Goal: Transaction & Acquisition: Book appointment/travel/reservation

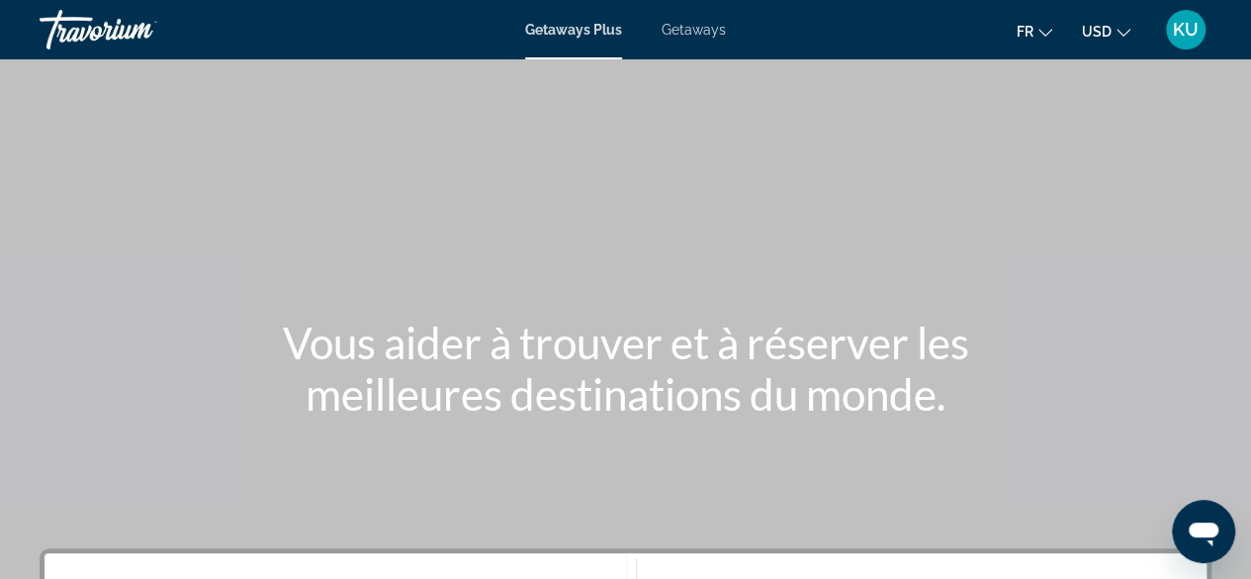
click at [1119, 31] on icon "Change currency" at bounding box center [1124, 33] width 14 height 14
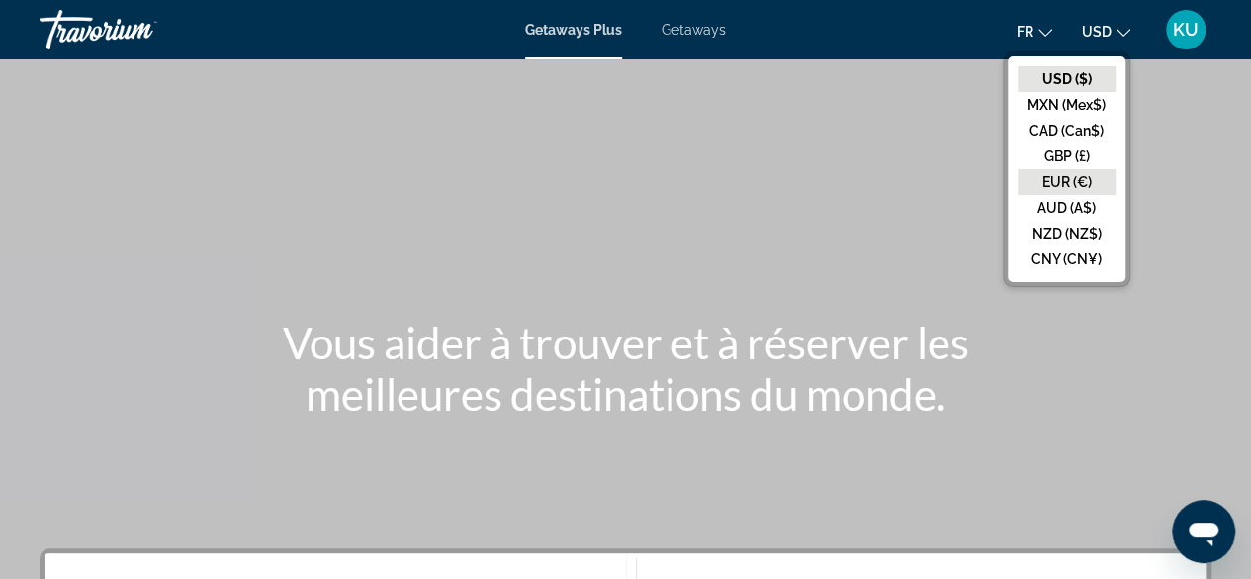
click at [1078, 173] on button "EUR (€)" at bounding box center [1067, 182] width 98 height 26
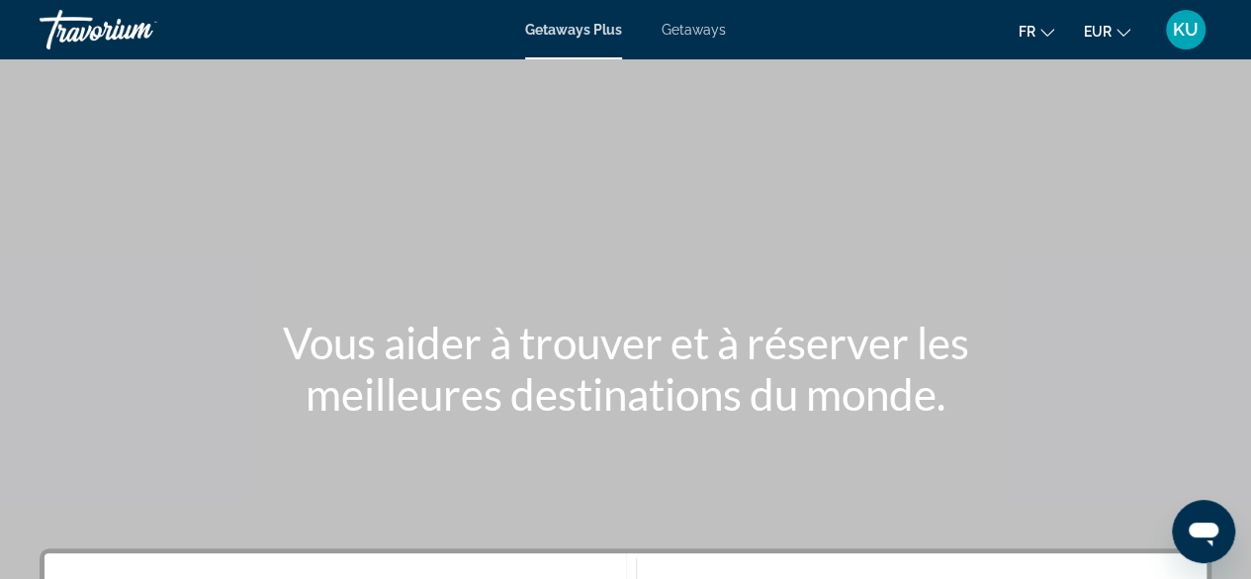
click at [690, 22] on span "Getaways" at bounding box center [694, 30] width 64 height 16
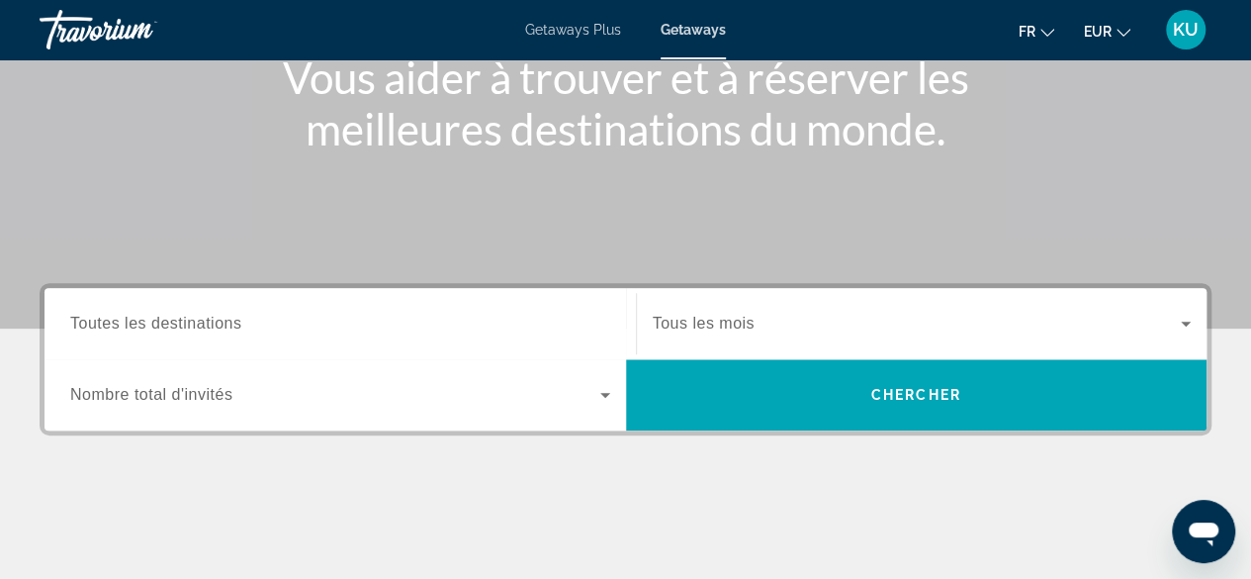
scroll to position [266, 0]
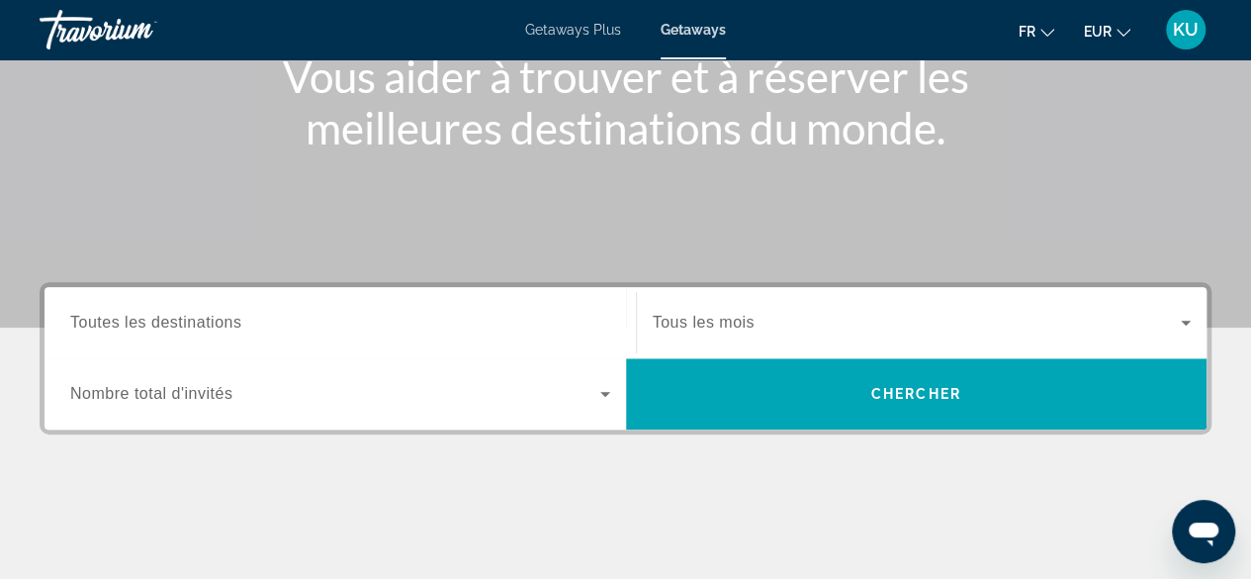
click at [182, 322] on span "Toutes les destinations" at bounding box center [155, 321] width 171 height 17
click at [182, 322] on input "Destination Toutes les destinations" at bounding box center [340, 324] width 540 height 24
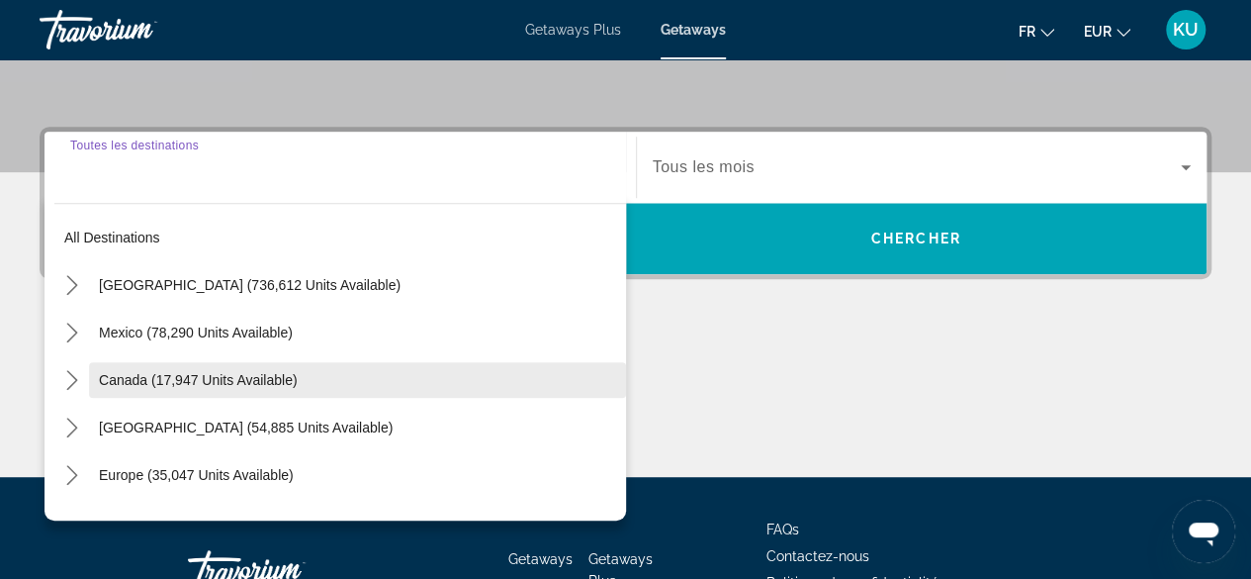
scroll to position [419, 0]
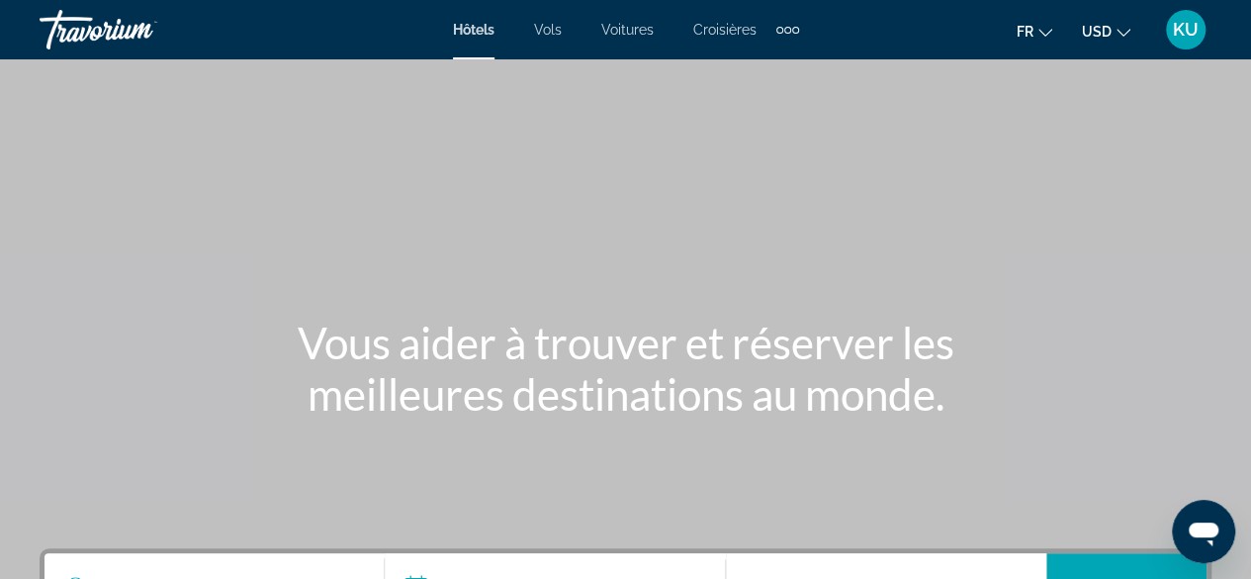
click at [1123, 30] on icon "Change currency" at bounding box center [1124, 33] width 14 height 14
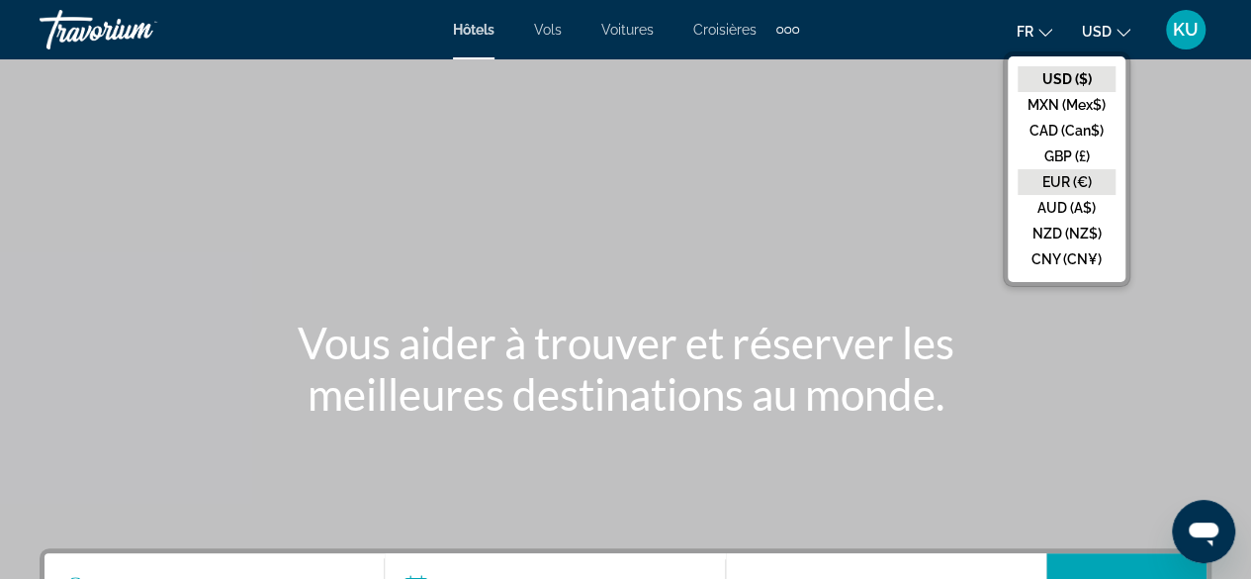
click at [1087, 184] on button "EUR (€)" at bounding box center [1067, 182] width 98 height 26
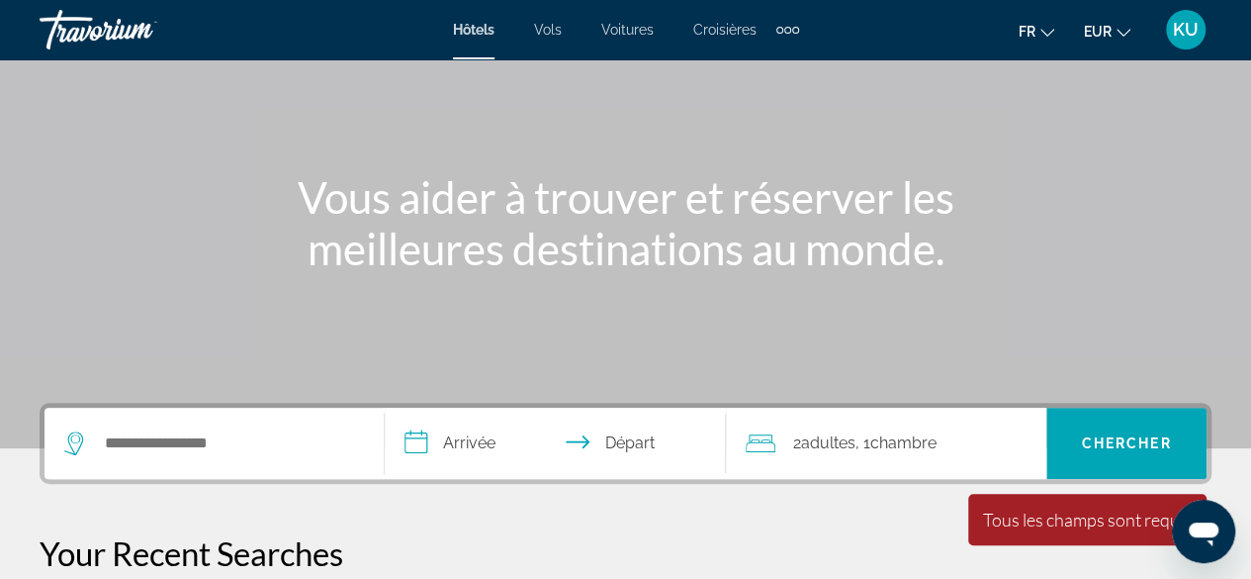
scroll to position [146, 0]
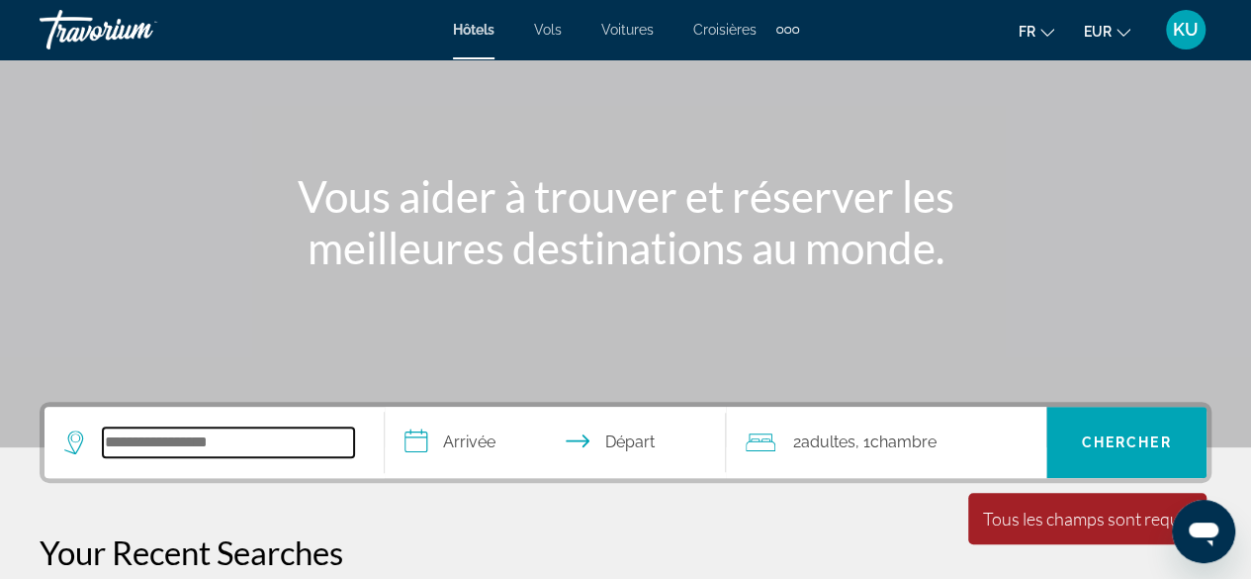
click at [200, 448] on input "Search hotel destination" at bounding box center [228, 442] width 251 height 30
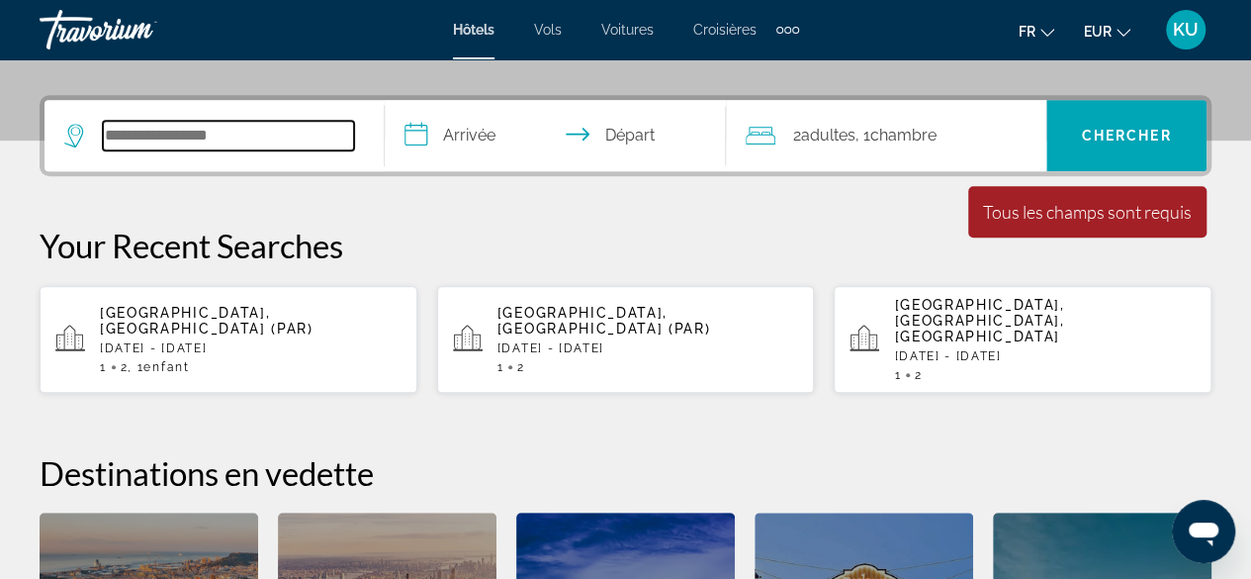
scroll to position [483, 0]
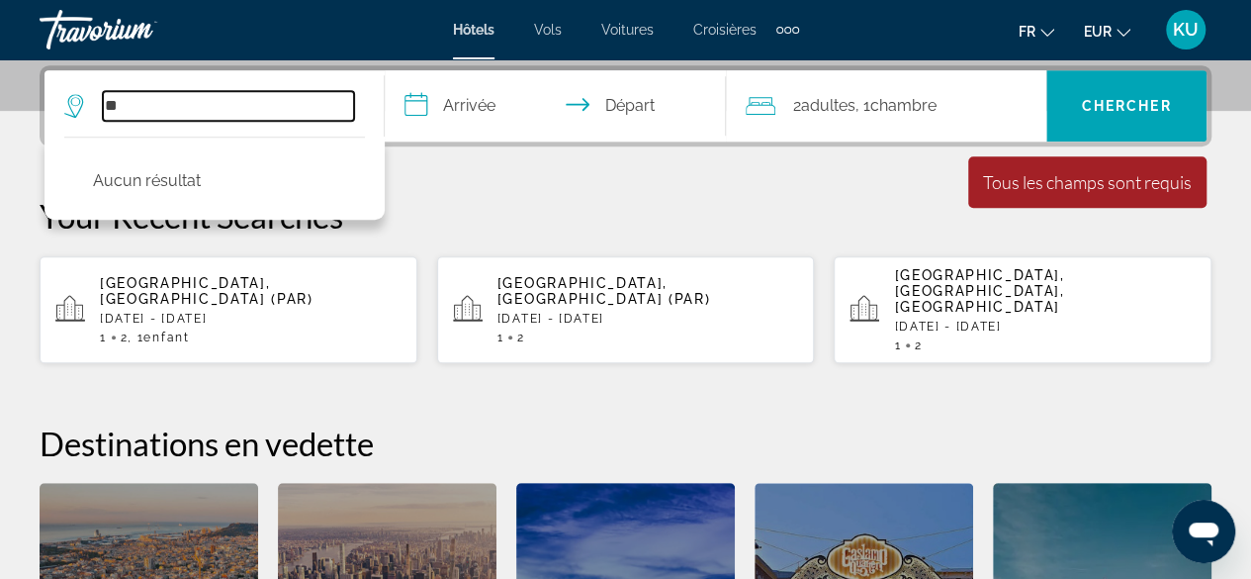
type input "*"
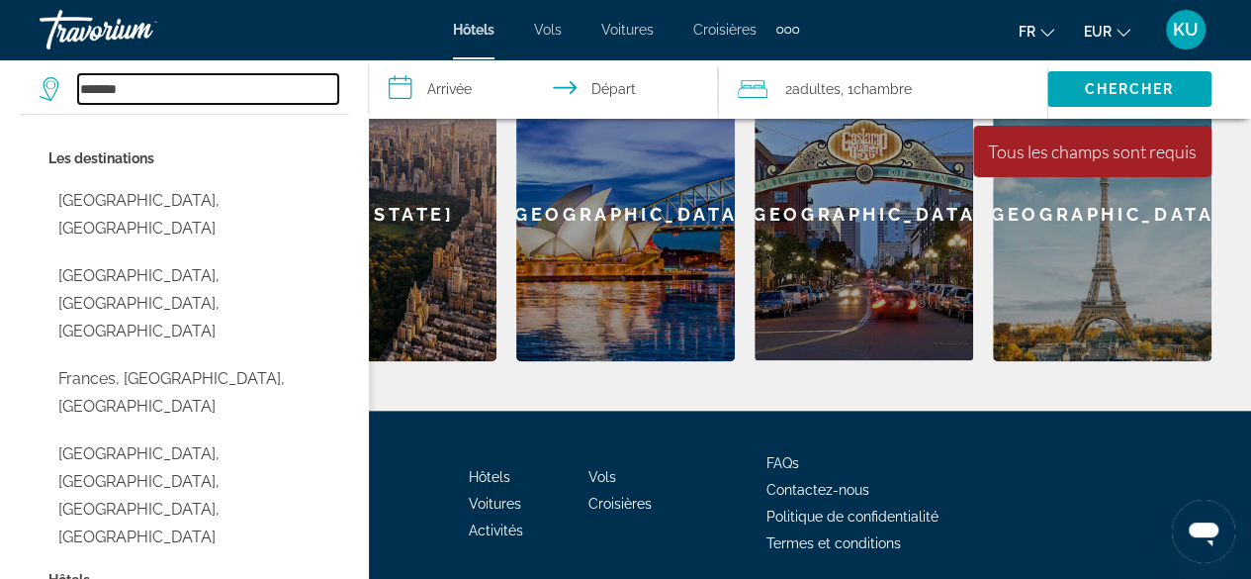
scroll to position [955, 0]
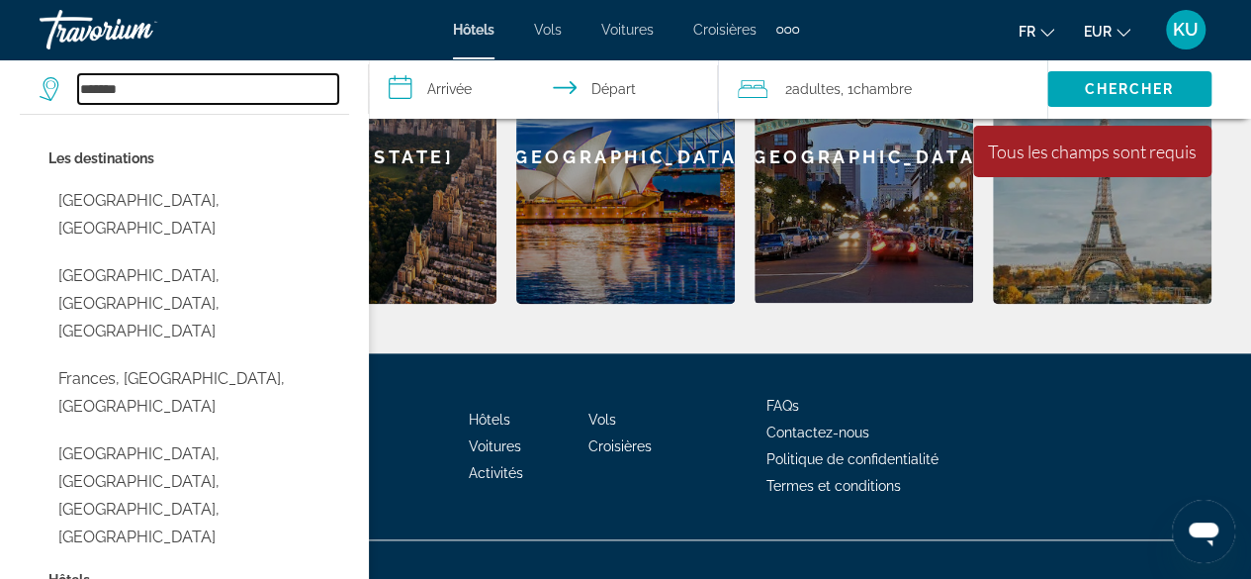
type input "******"
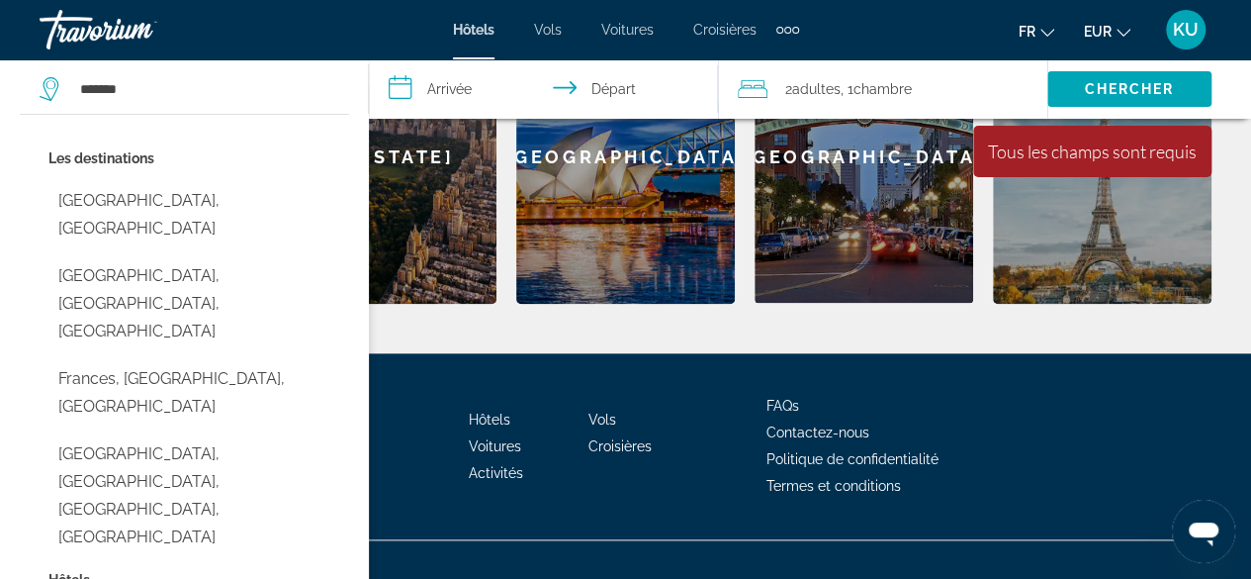
click at [500, 465] on span "Activités" at bounding box center [496, 473] width 54 height 16
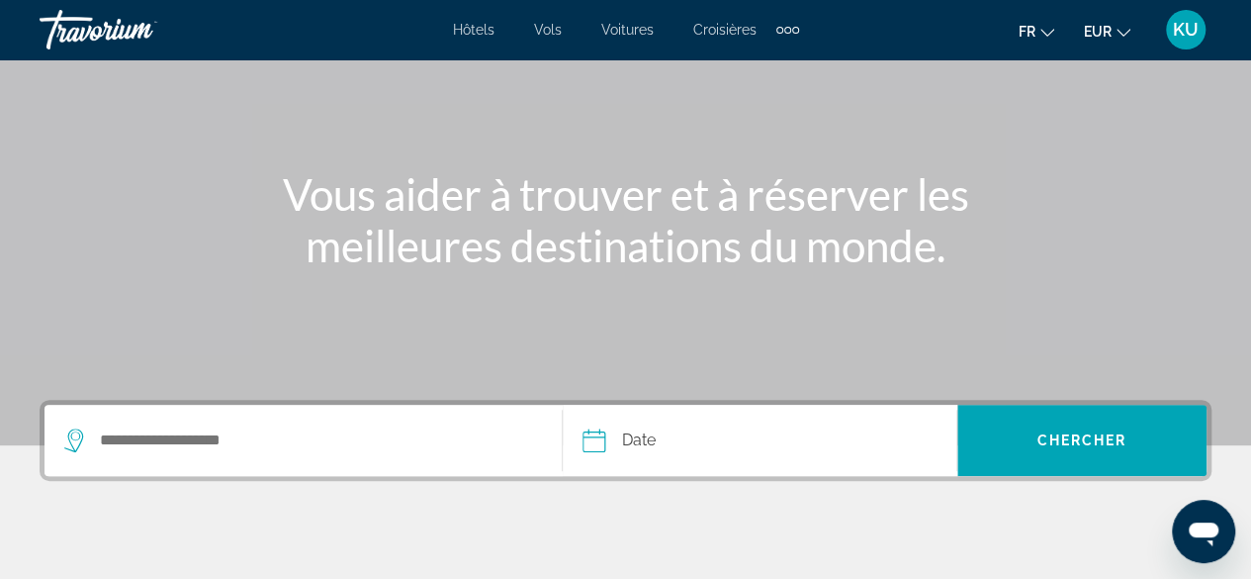
scroll to position [188, 0]
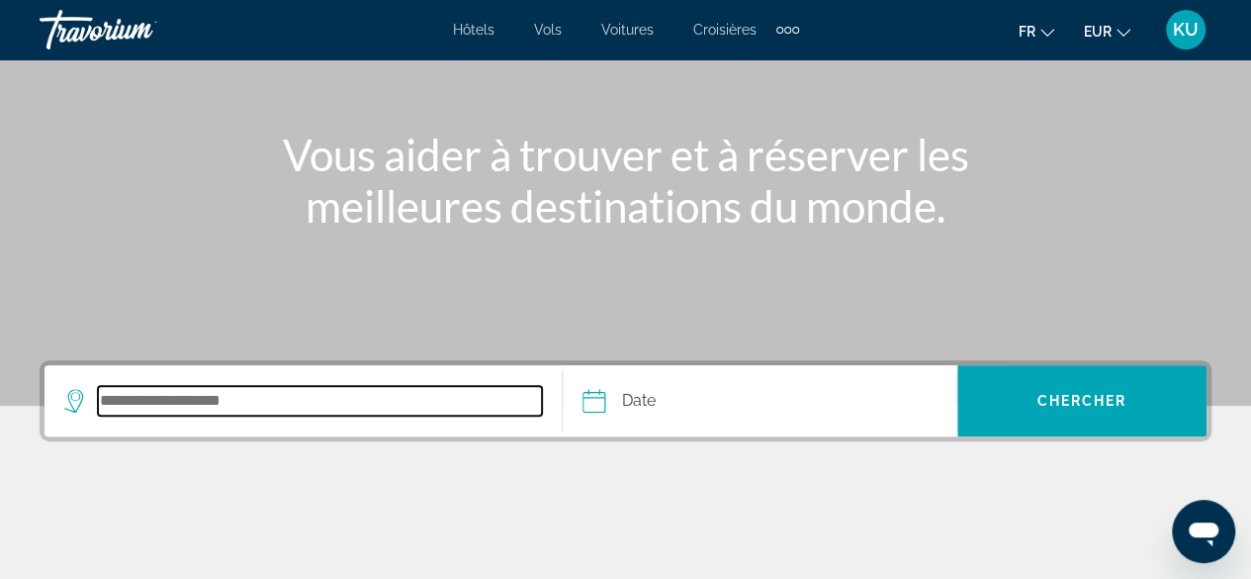
click at [239, 403] on input "Search destination" at bounding box center [320, 401] width 444 height 30
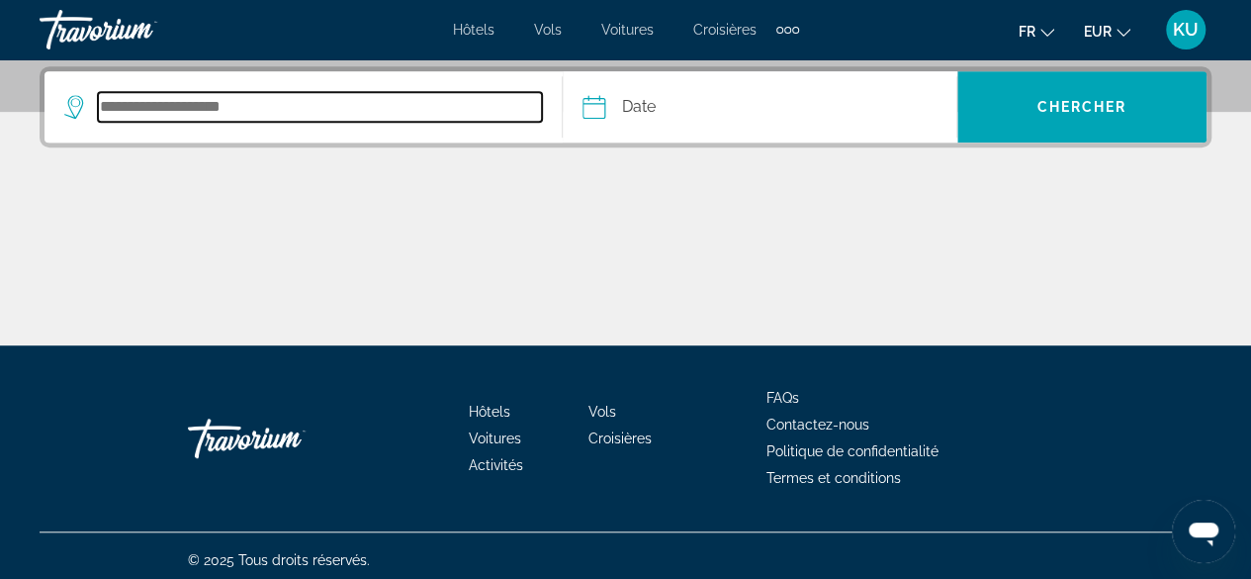
scroll to position [483, 0]
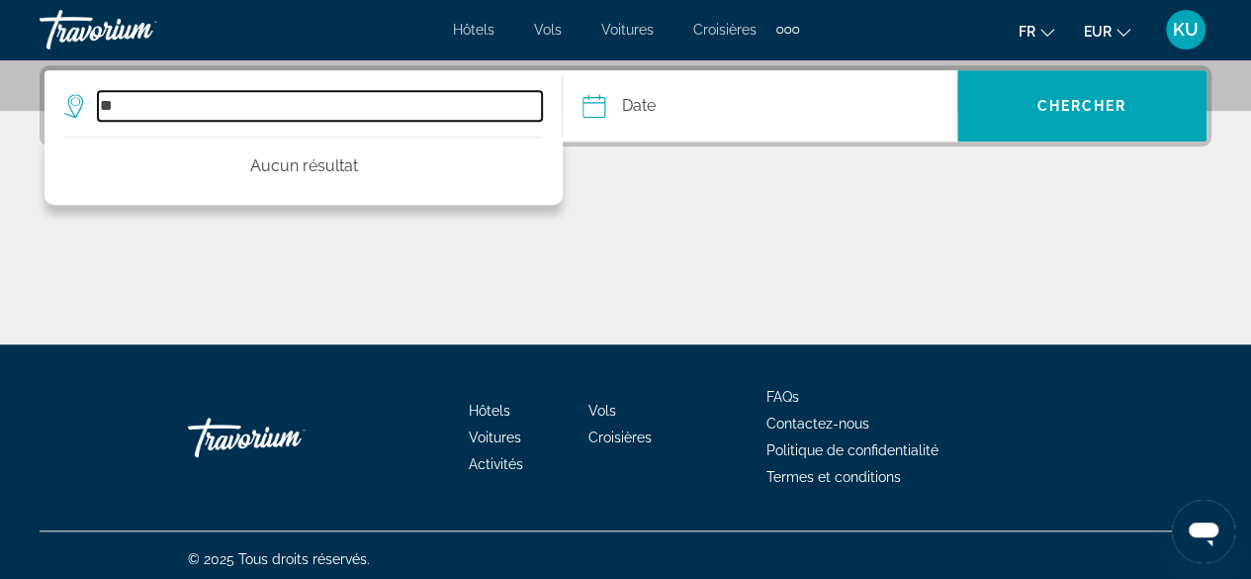
type input "*"
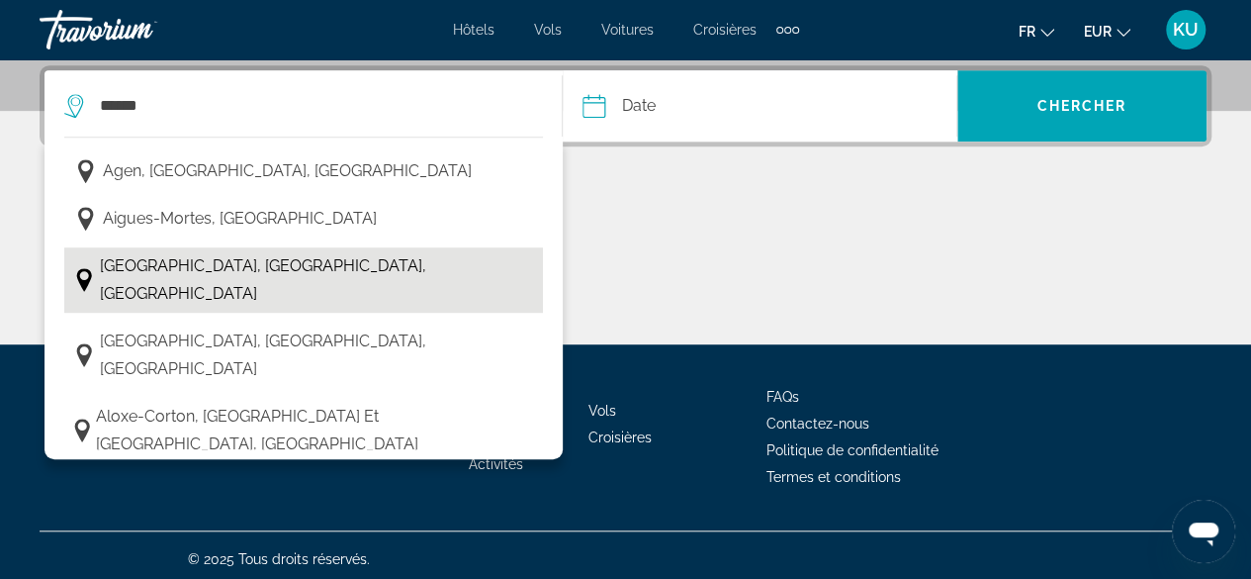
click at [202, 265] on span "Aix-en-Provence, Provence, France" at bounding box center [316, 279] width 433 height 55
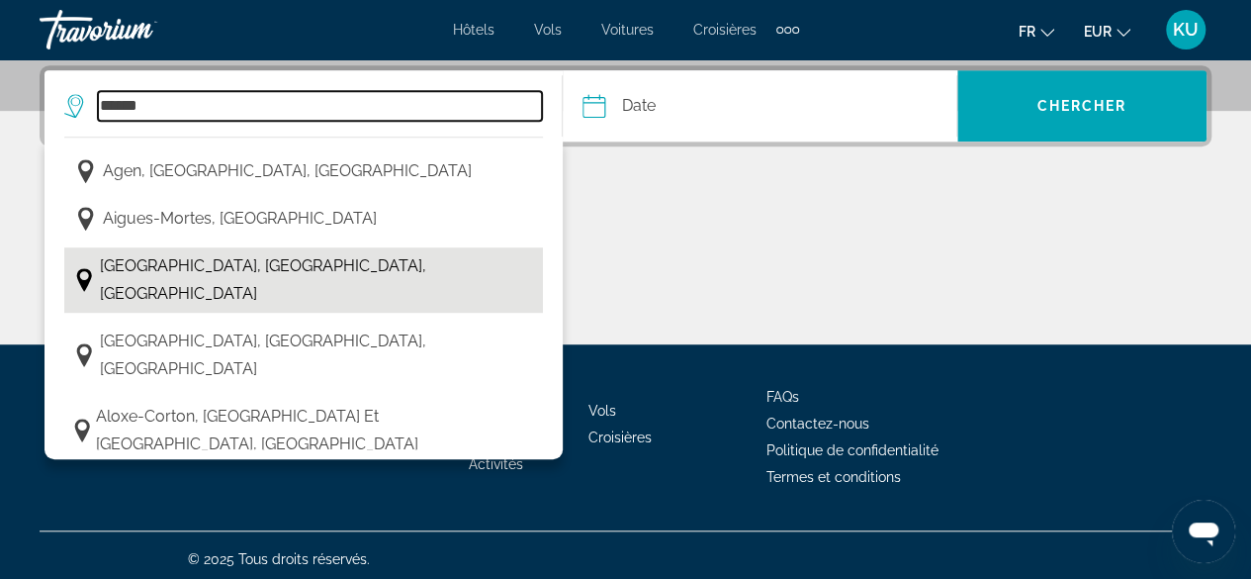
type input "**********"
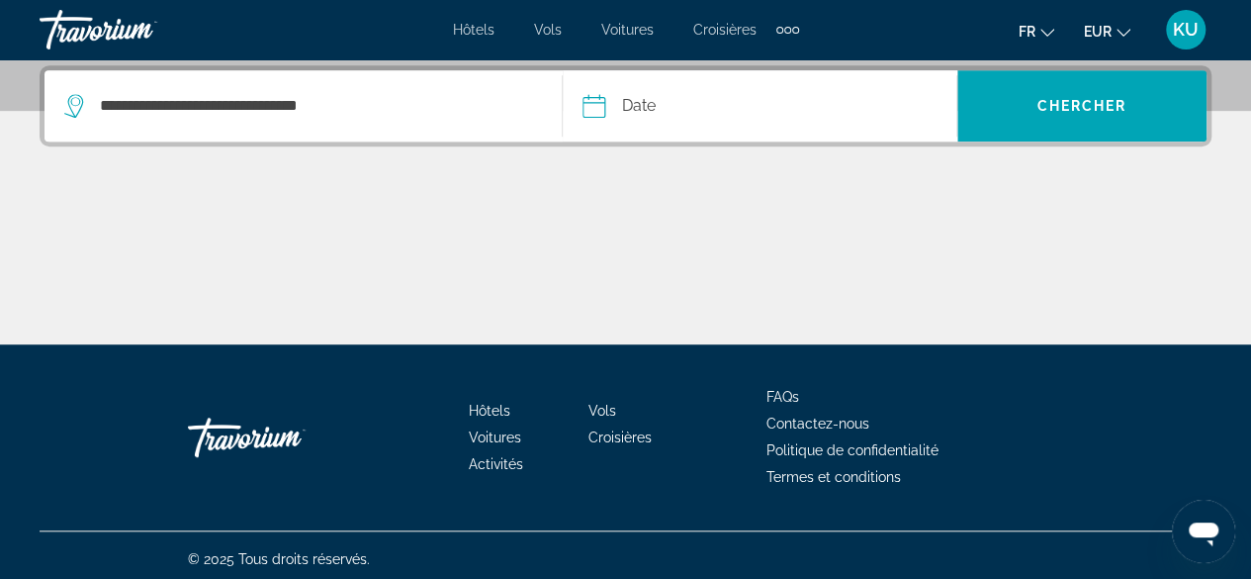
click at [638, 108] on input "Date" at bounding box center [675, 108] width 195 height 77
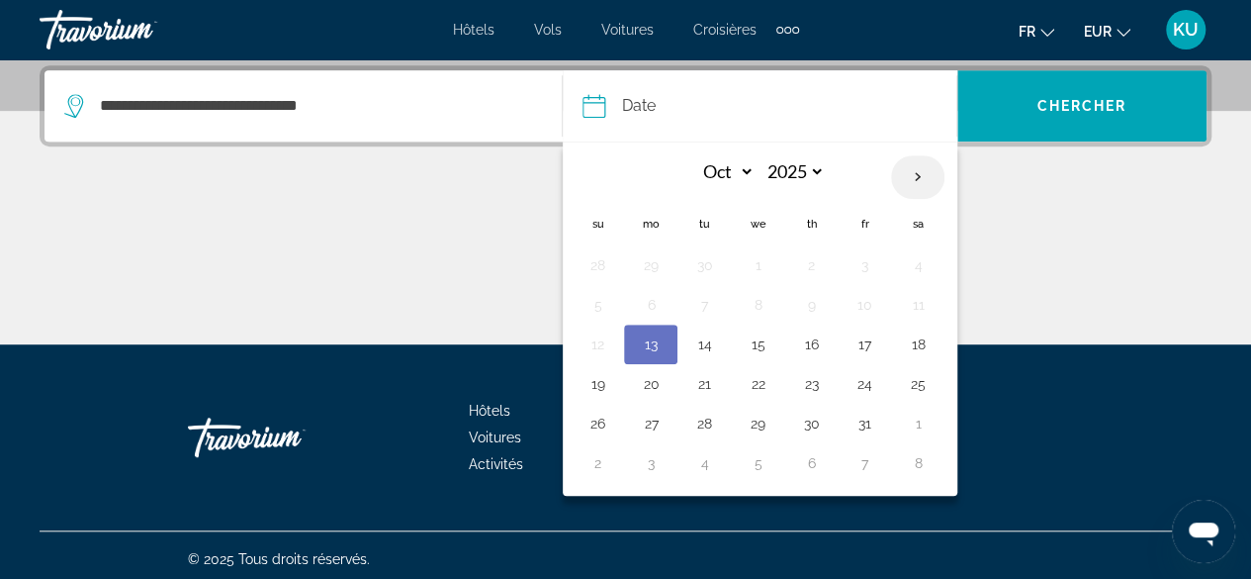
click at [918, 173] on th "Next month" at bounding box center [917, 177] width 53 height 44
click at [594, 174] on th "Previous month" at bounding box center [597, 177] width 53 height 44
select select "*"
click at [654, 416] on button "27" at bounding box center [651, 423] width 32 height 28
type input "**********"
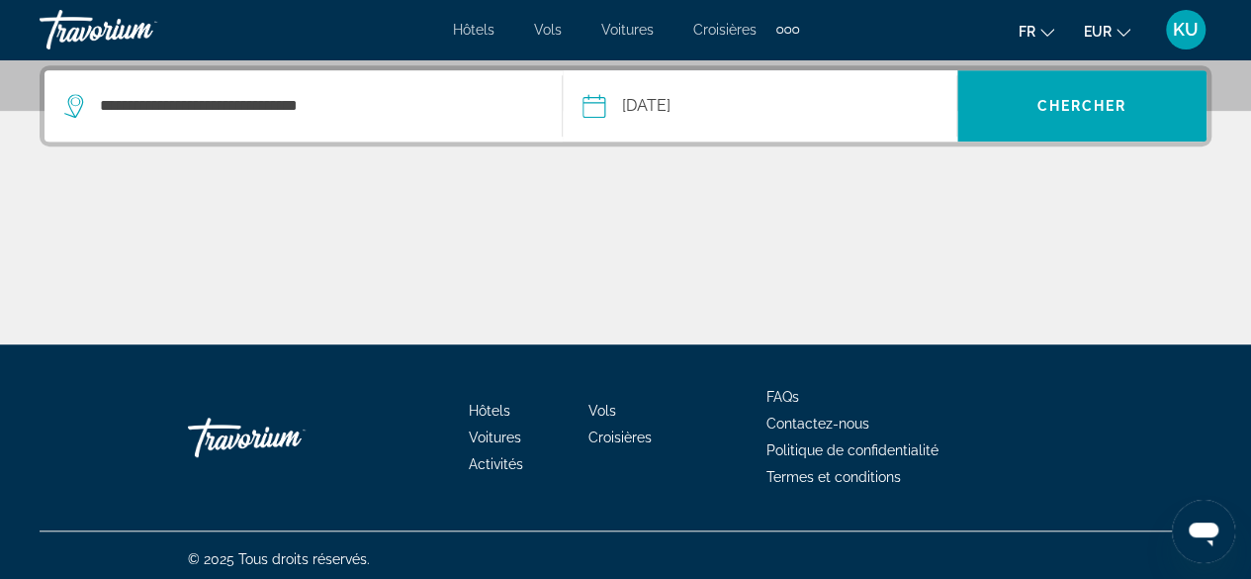
click at [659, 99] on input "**********" at bounding box center [675, 108] width 195 height 77
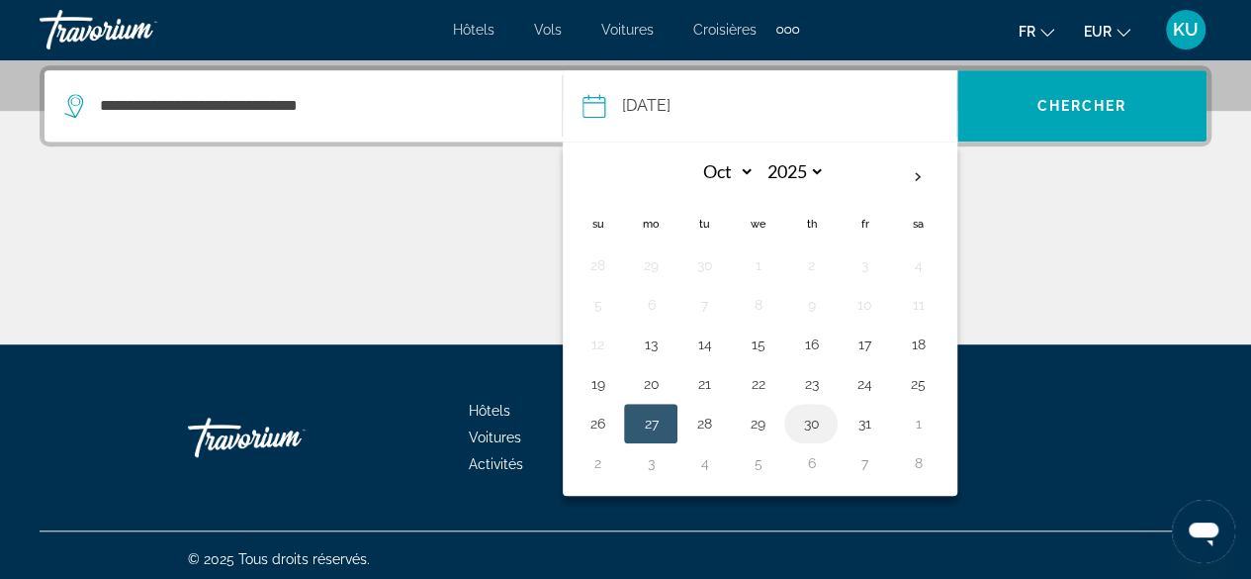
click at [810, 418] on button "30" at bounding box center [811, 423] width 32 height 28
type input "**********"
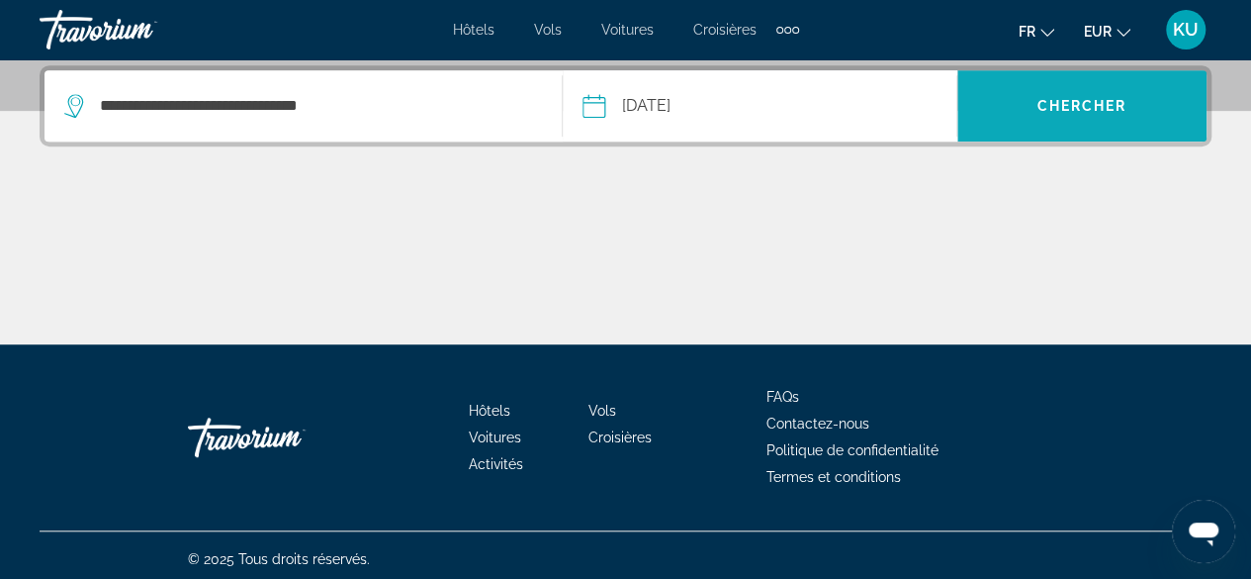
click at [1062, 103] on span "Chercher" at bounding box center [1081, 106] width 90 height 16
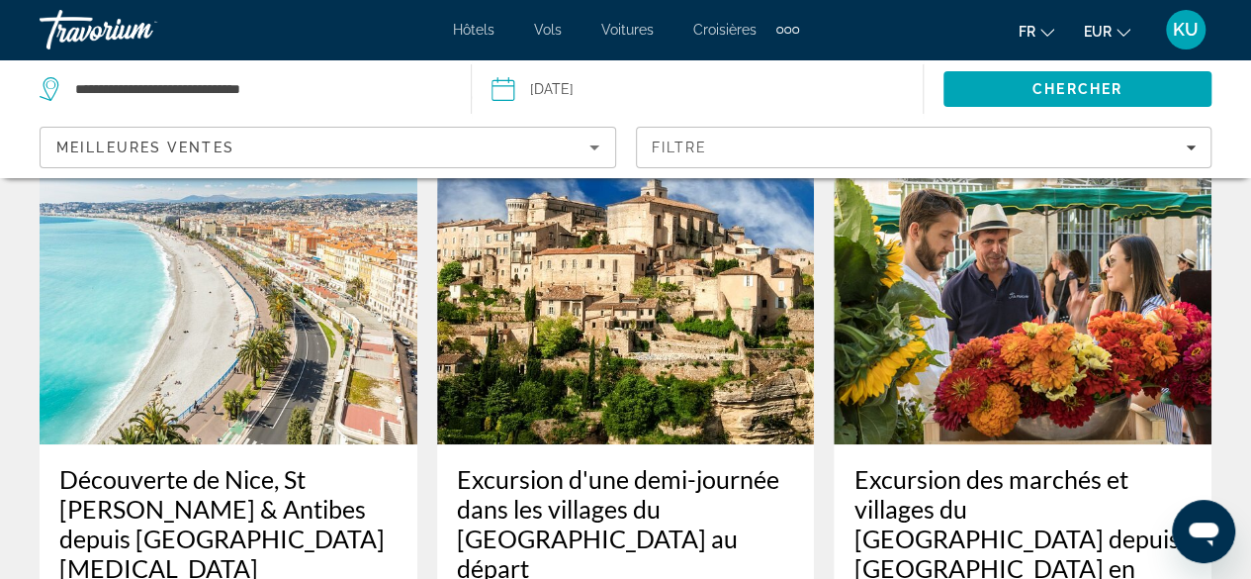
scroll to position [112, 0]
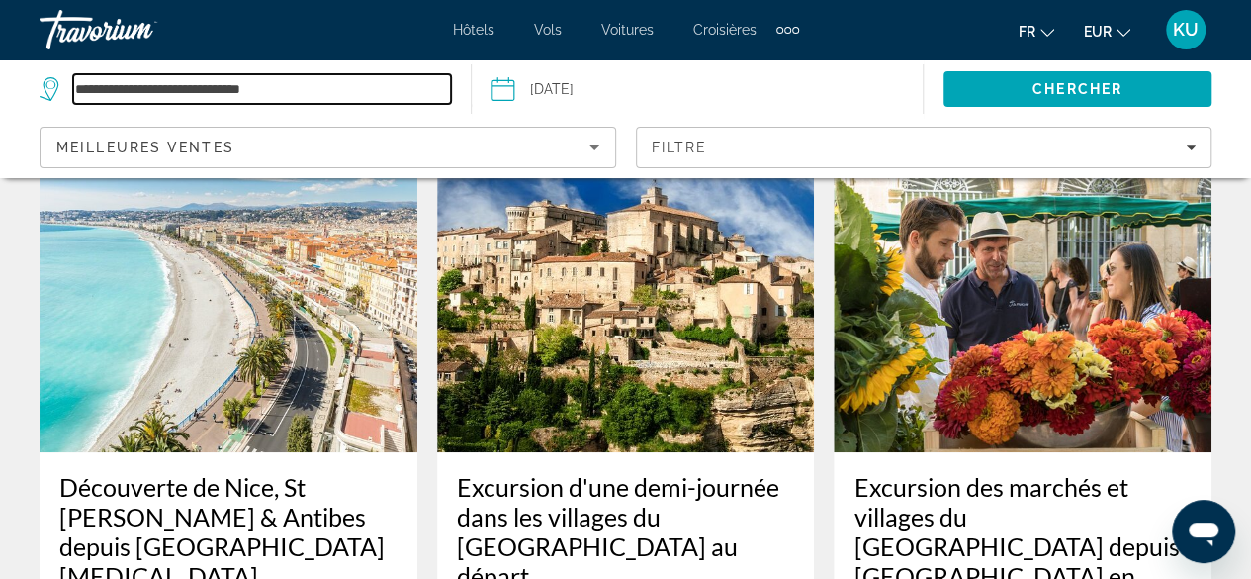
click at [309, 95] on input "**********" at bounding box center [262, 89] width 378 height 30
type input "*"
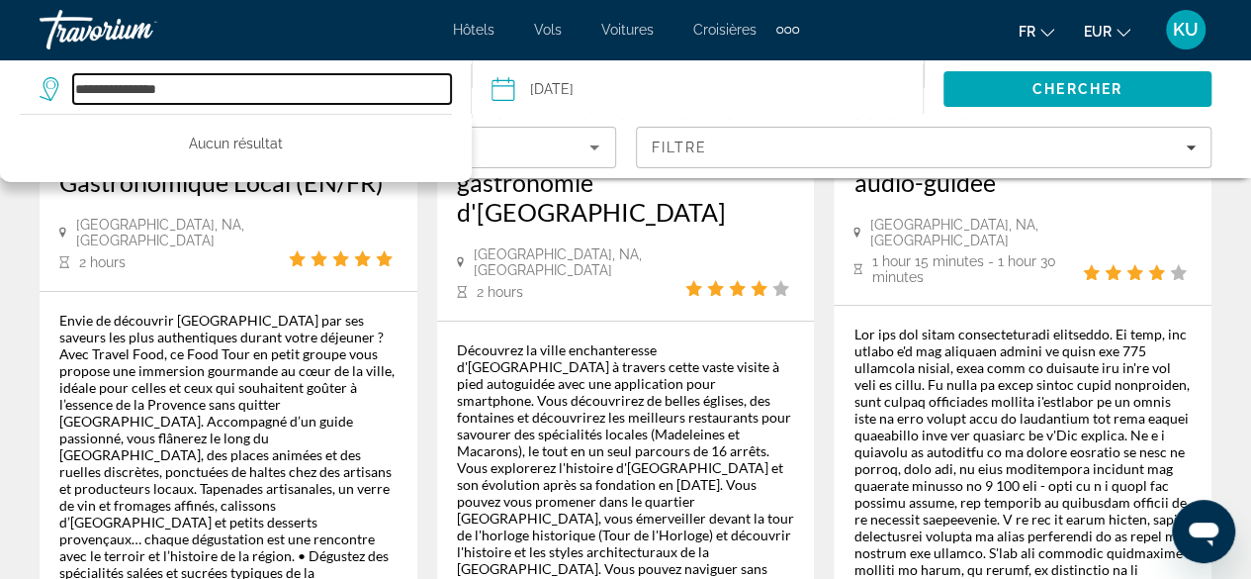
scroll to position [3314, 0]
type input "*"
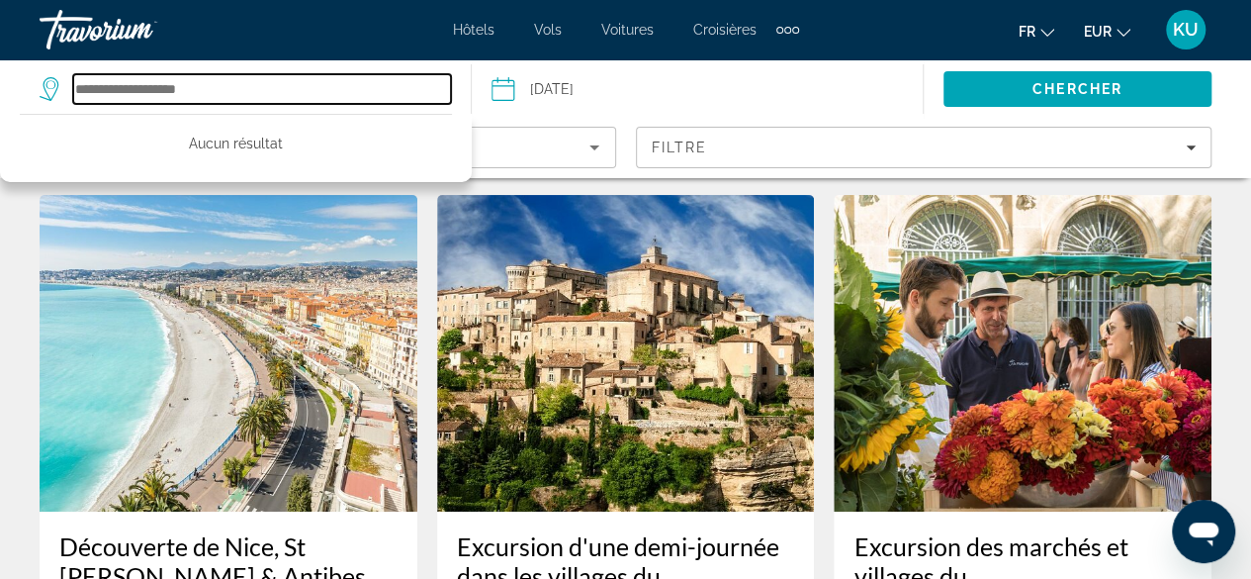
scroll to position [0, 0]
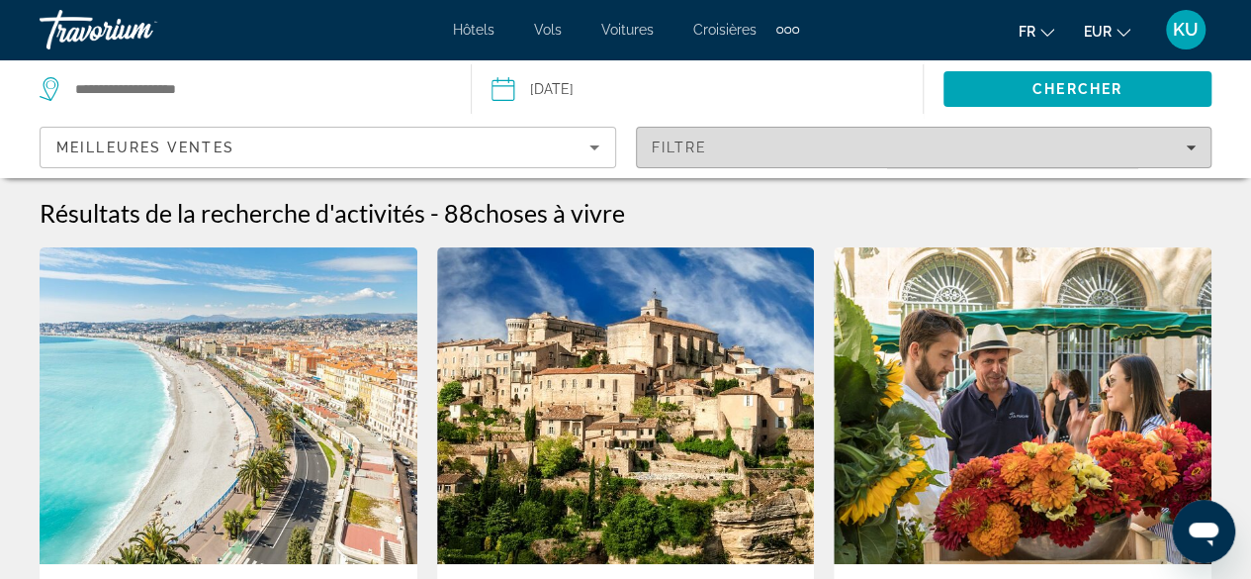
click at [1199, 146] on span "Filters" at bounding box center [924, 147] width 575 height 47
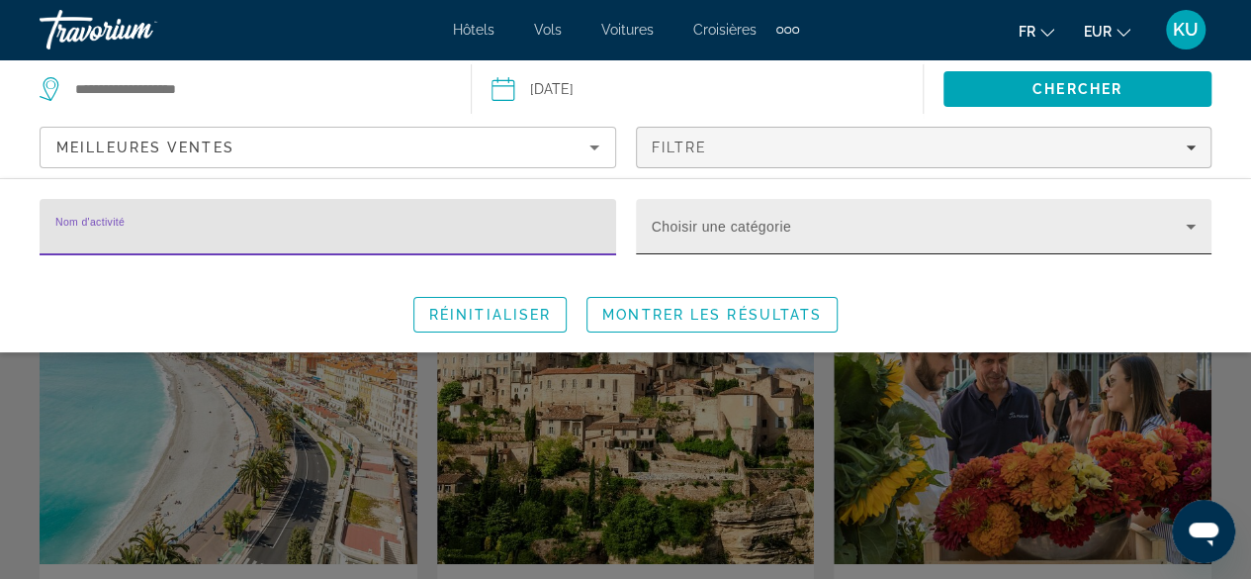
click at [1195, 225] on icon "Search widget" at bounding box center [1191, 227] width 24 height 24
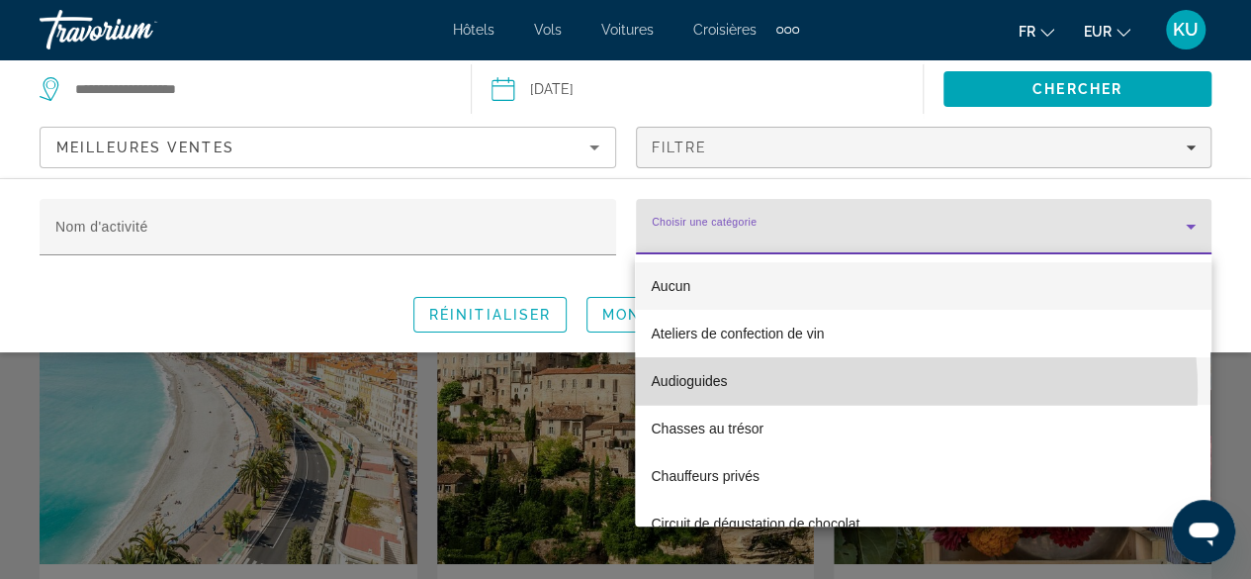
click at [868, 390] on mat-option "Audioguides" at bounding box center [923, 380] width 576 height 47
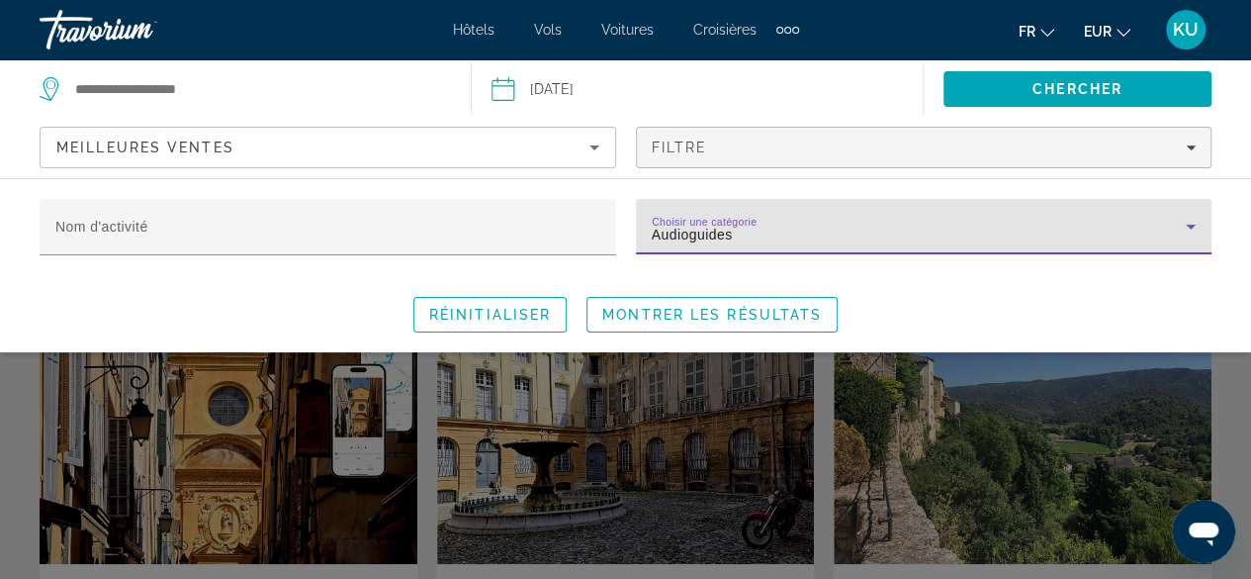
click at [1187, 222] on icon "Search widget" at bounding box center [1191, 227] width 24 height 24
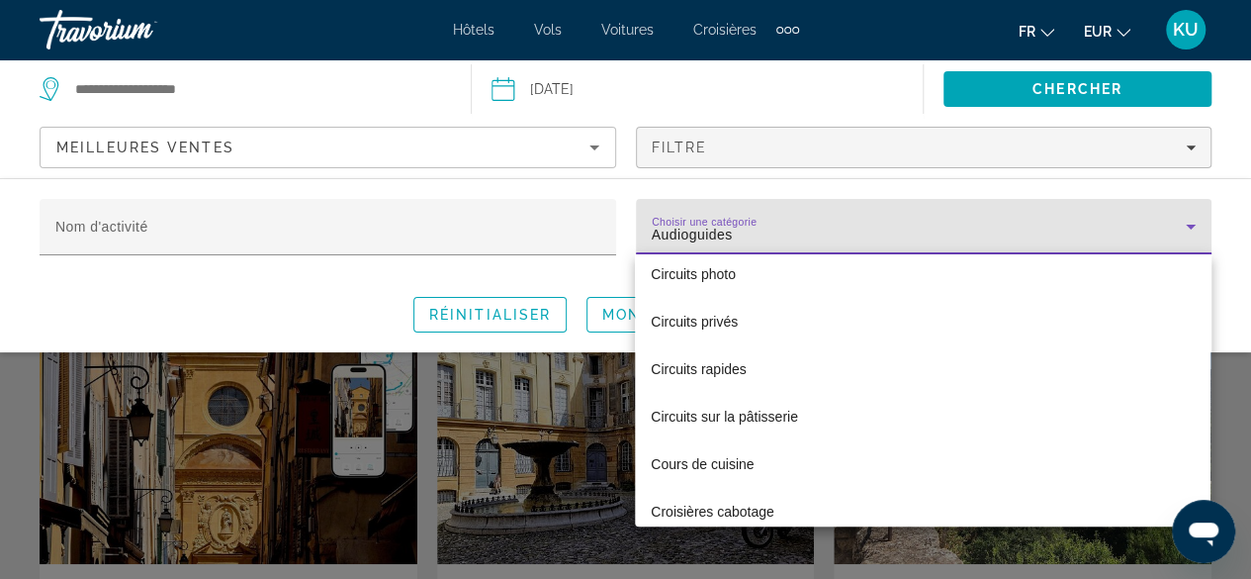
scroll to position [900, 0]
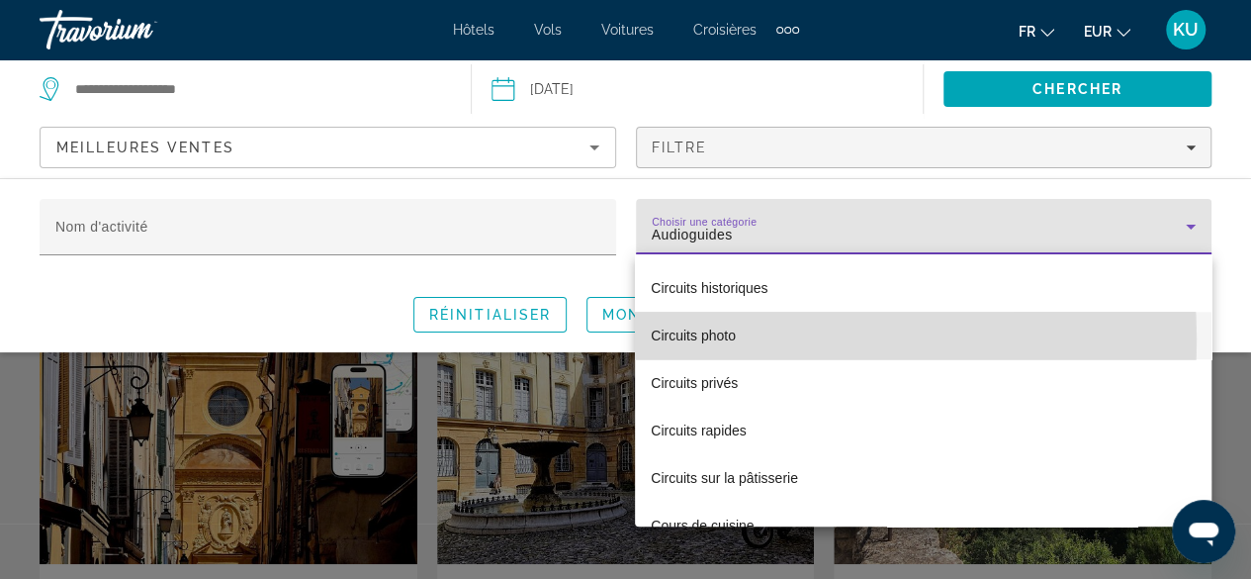
click at [728, 338] on span "Circuits photo" at bounding box center [693, 335] width 85 height 24
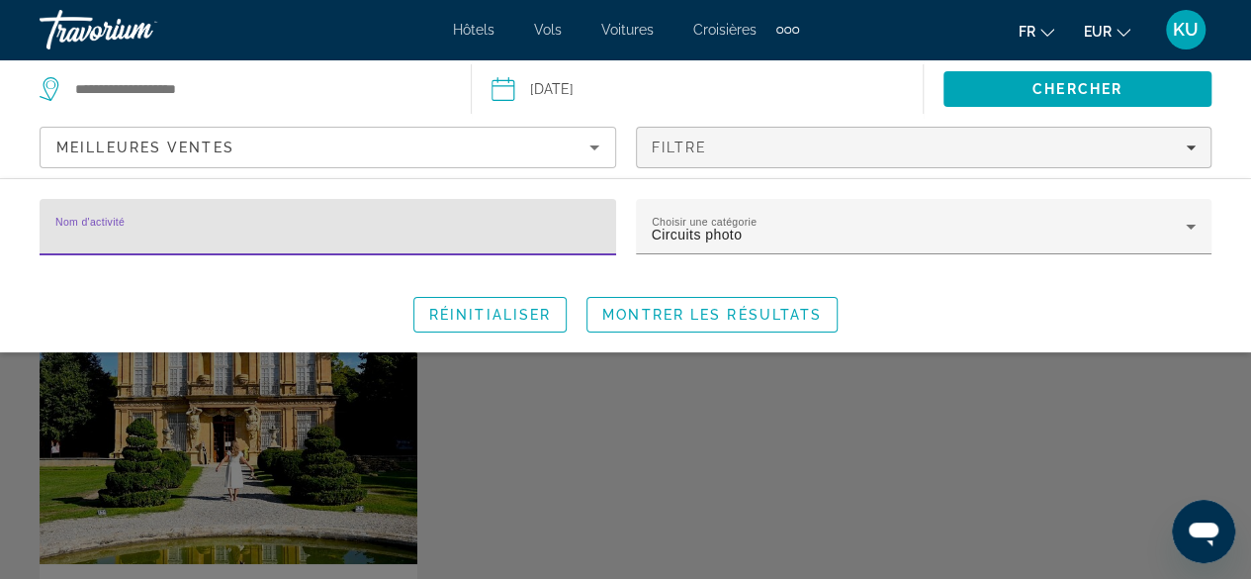
click at [249, 230] on input "Nom d'activité" at bounding box center [327, 236] width 545 height 24
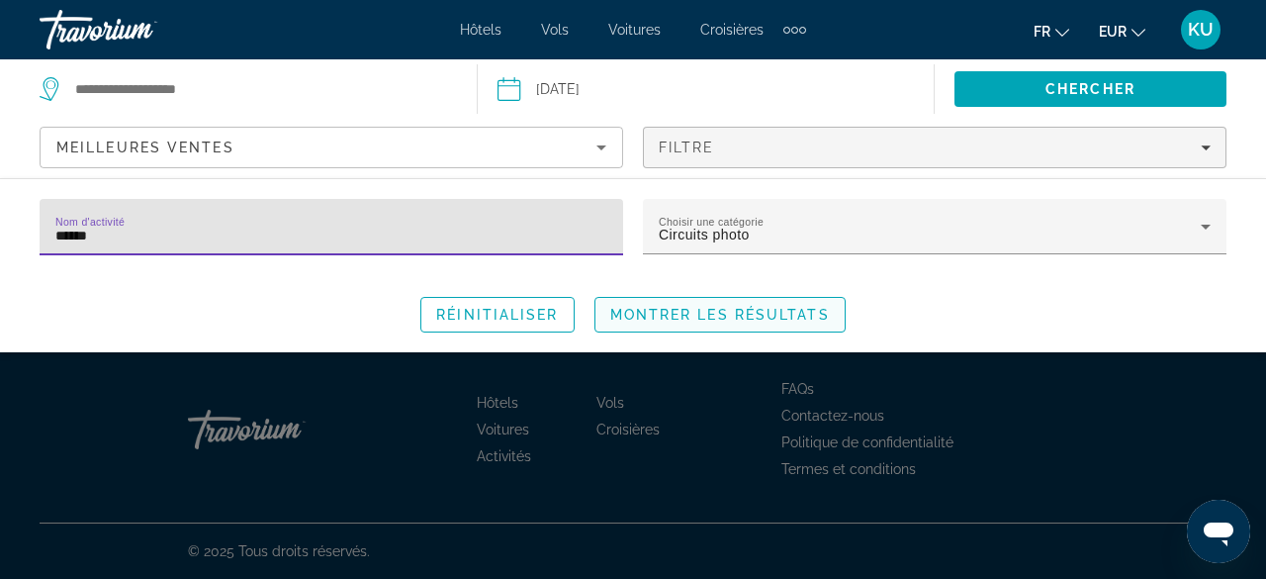
type input "******"
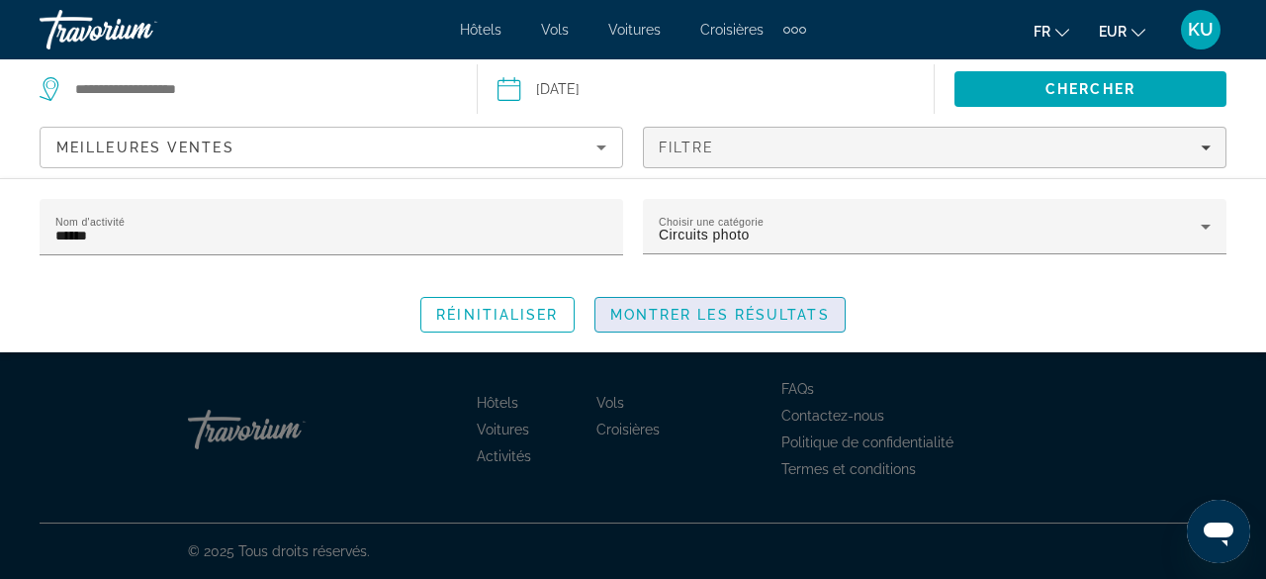
click at [612, 308] on span "Montrer les résultats" at bounding box center [720, 315] width 220 height 16
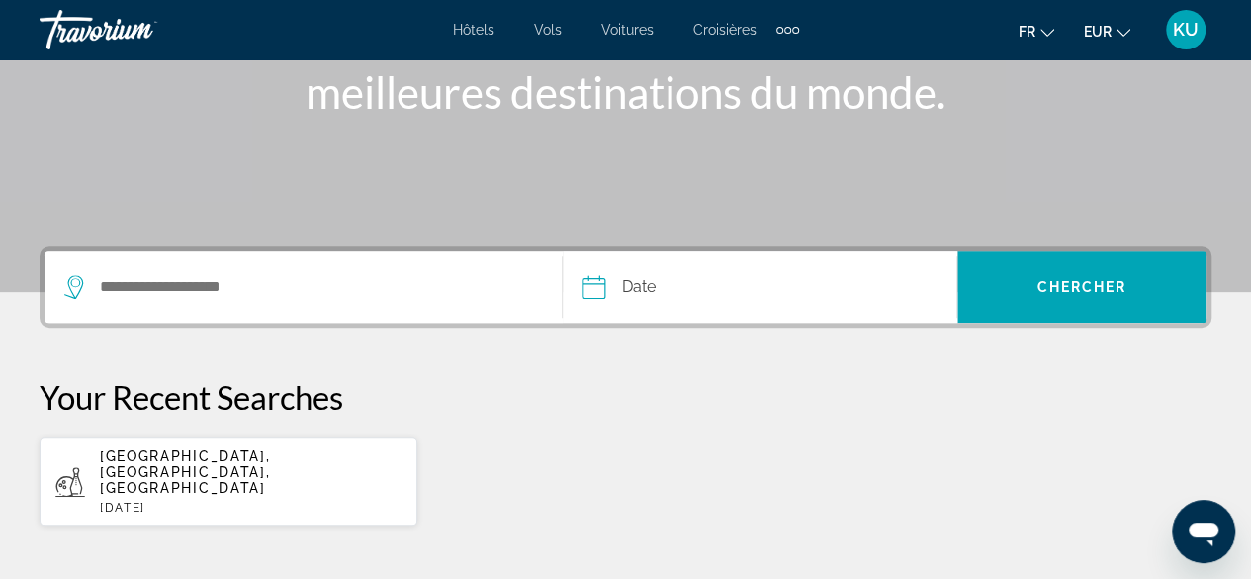
scroll to position [307, 0]
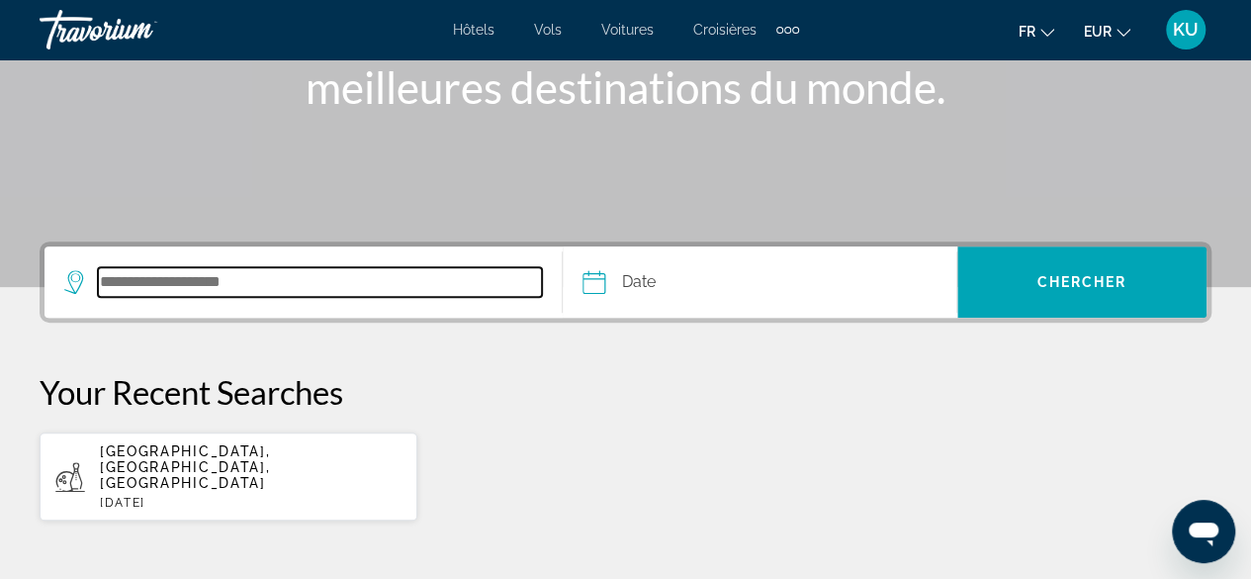
click at [218, 282] on input "Search destination" at bounding box center [320, 282] width 444 height 30
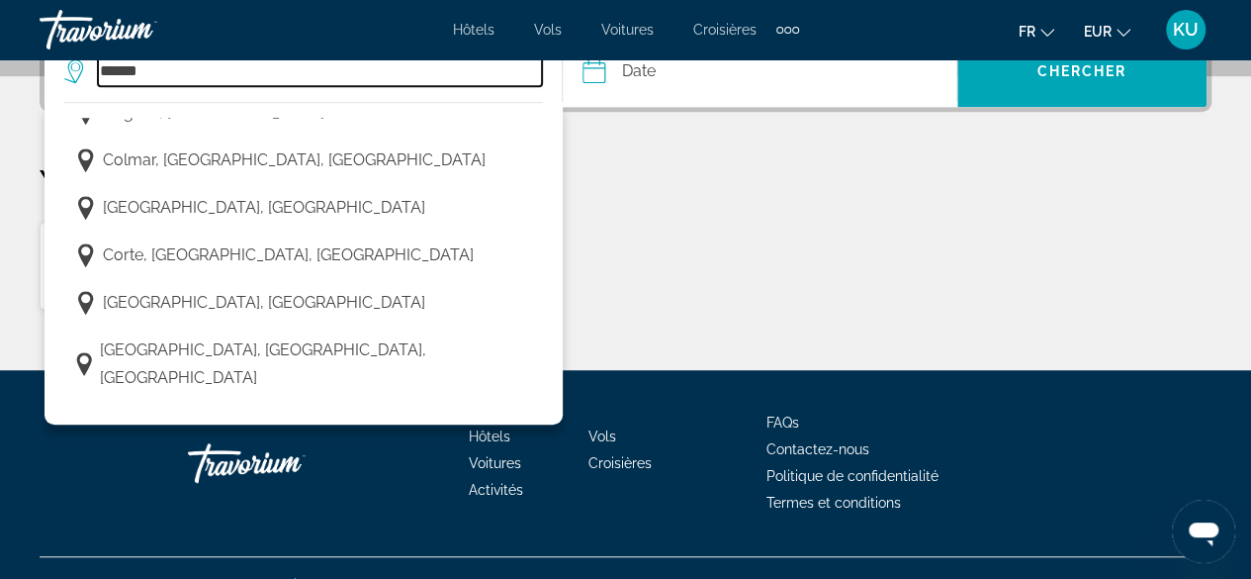
scroll to position [2483, 0]
type input "**********"
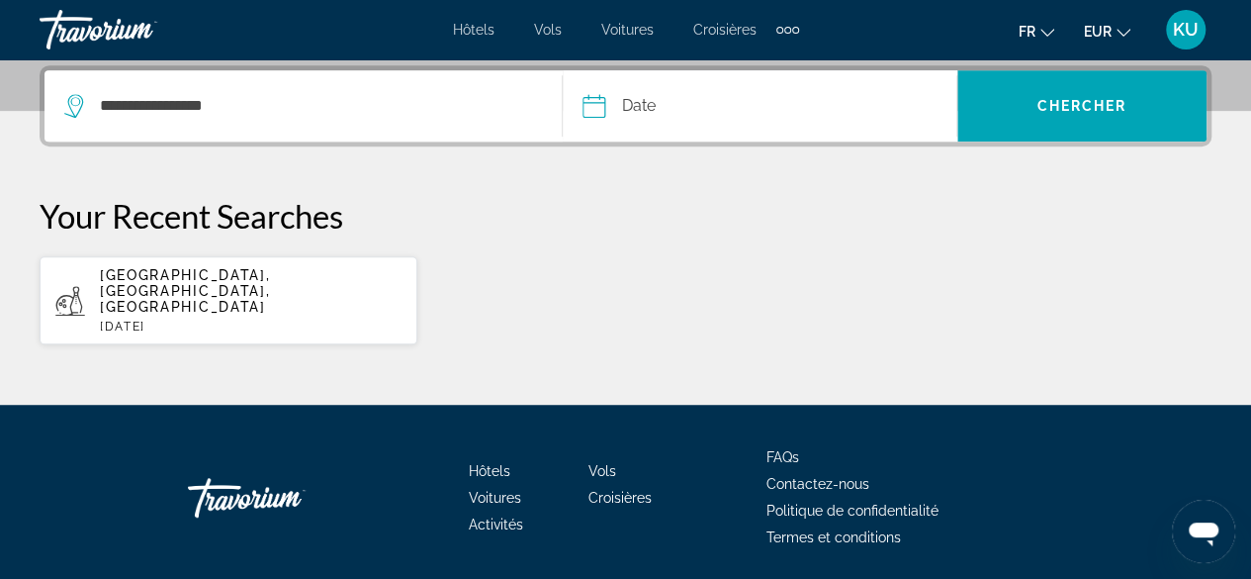
click at [633, 109] on input "Date" at bounding box center [675, 108] width 195 height 77
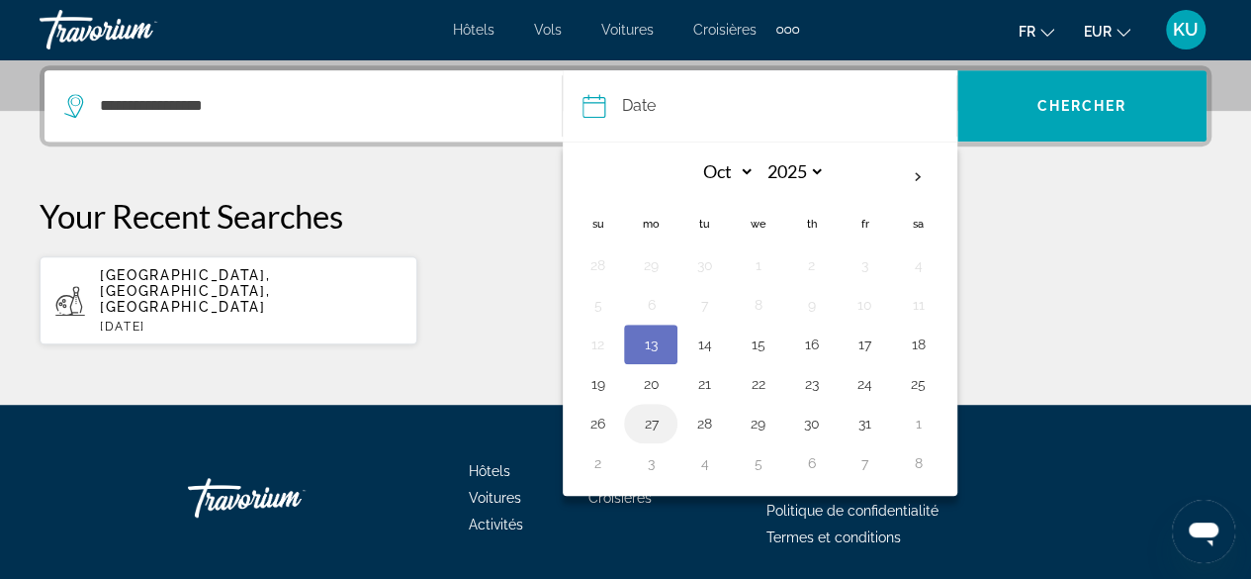
click at [654, 419] on button "27" at bounding box center [651, 423] width 32 height 28
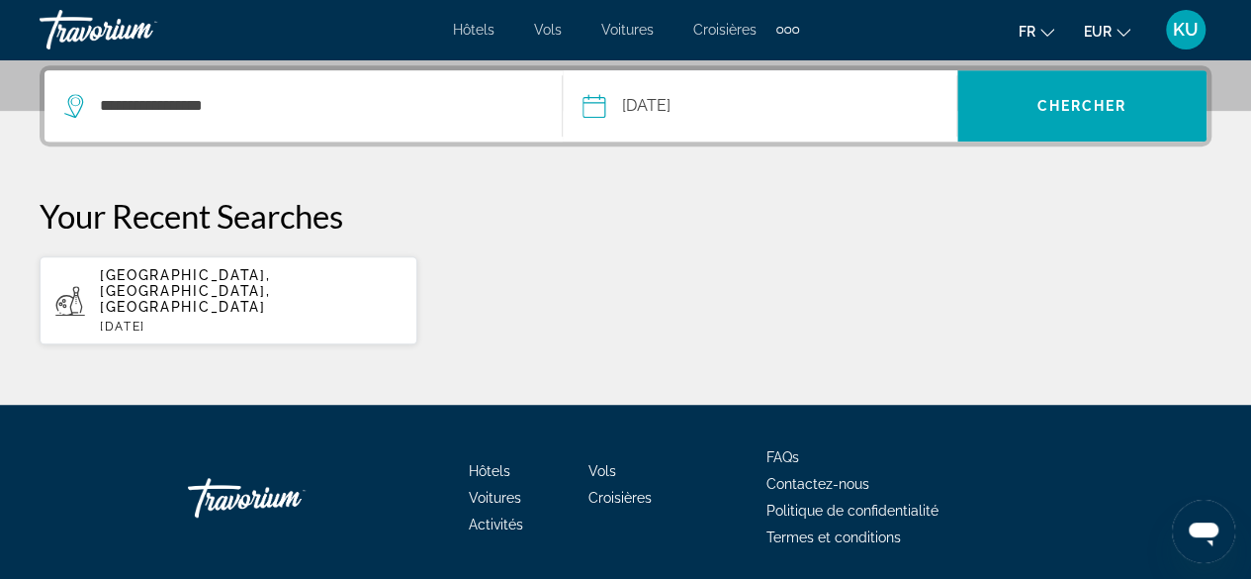
click at [693, 110] on input "**********" at bounding box center [675, 108] width 195 height 77
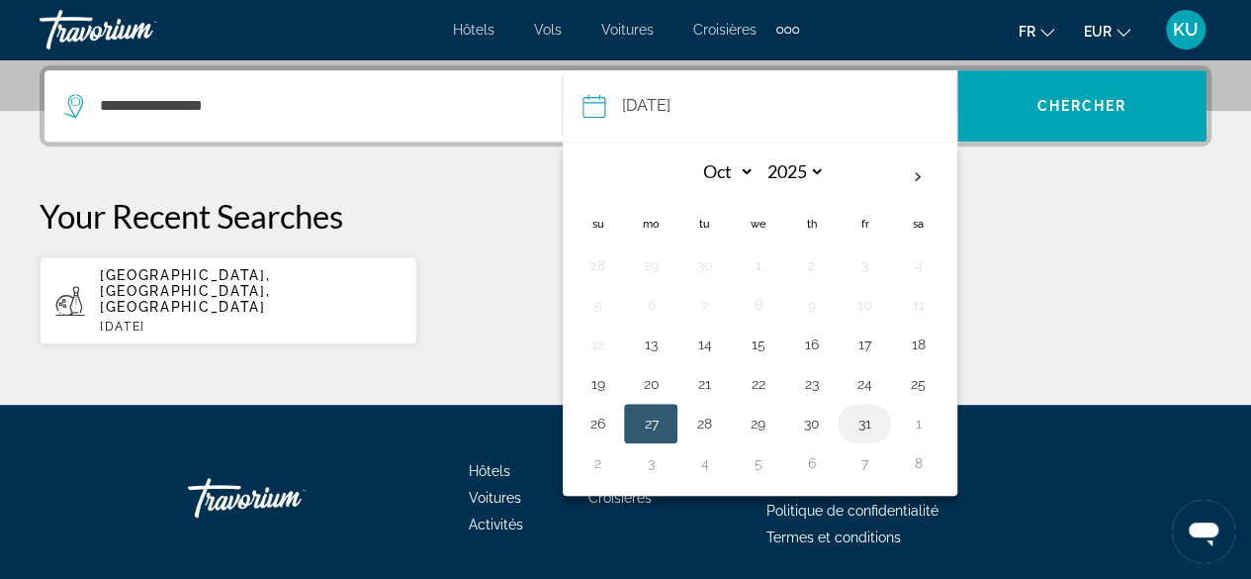
click at [856, 417] on button "31" at bounding box center [865, 423] width 32 height 28
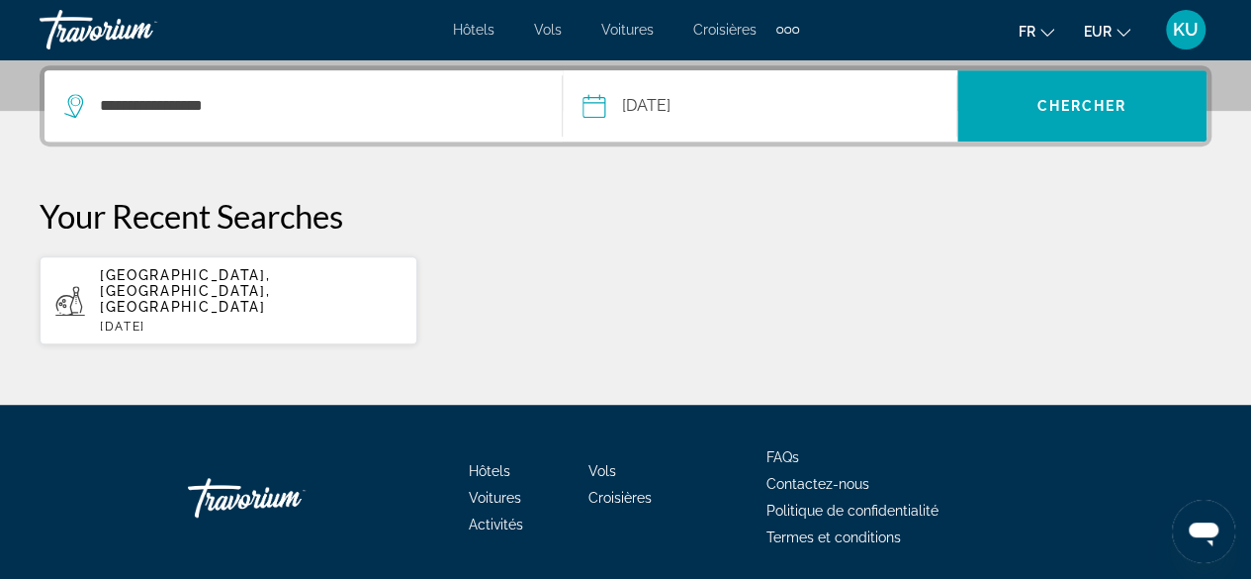
click at [664, 94] on input "**********" at bounding box center [675, 108] width 195 height 77
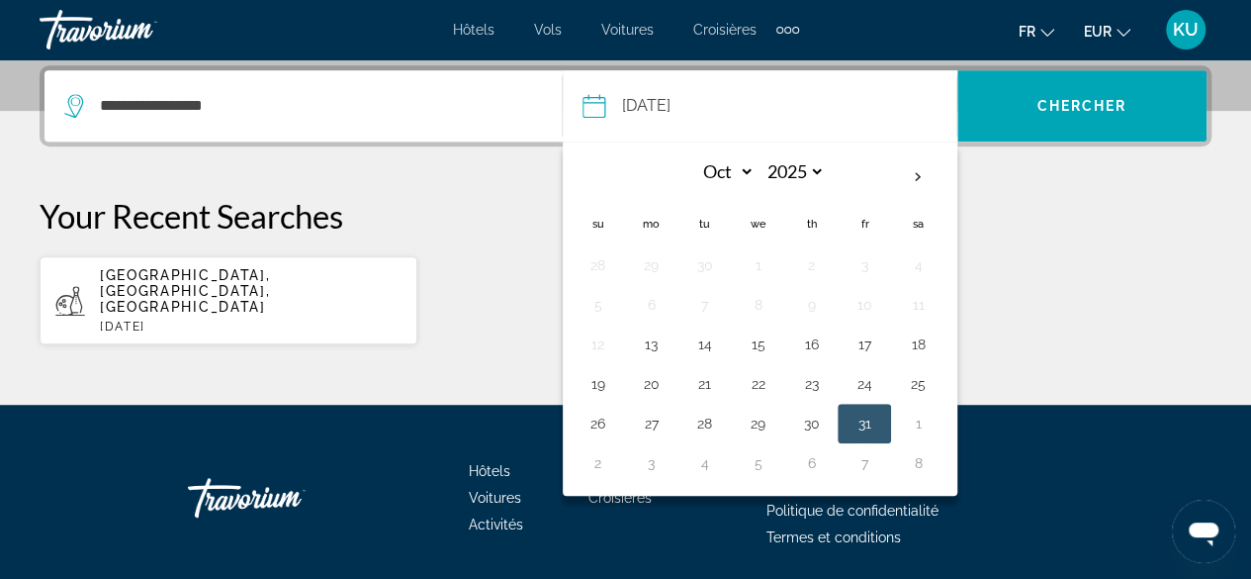
click at [498, 516] on span "Activités" at bounding box center [496, 524] width 54 height 16
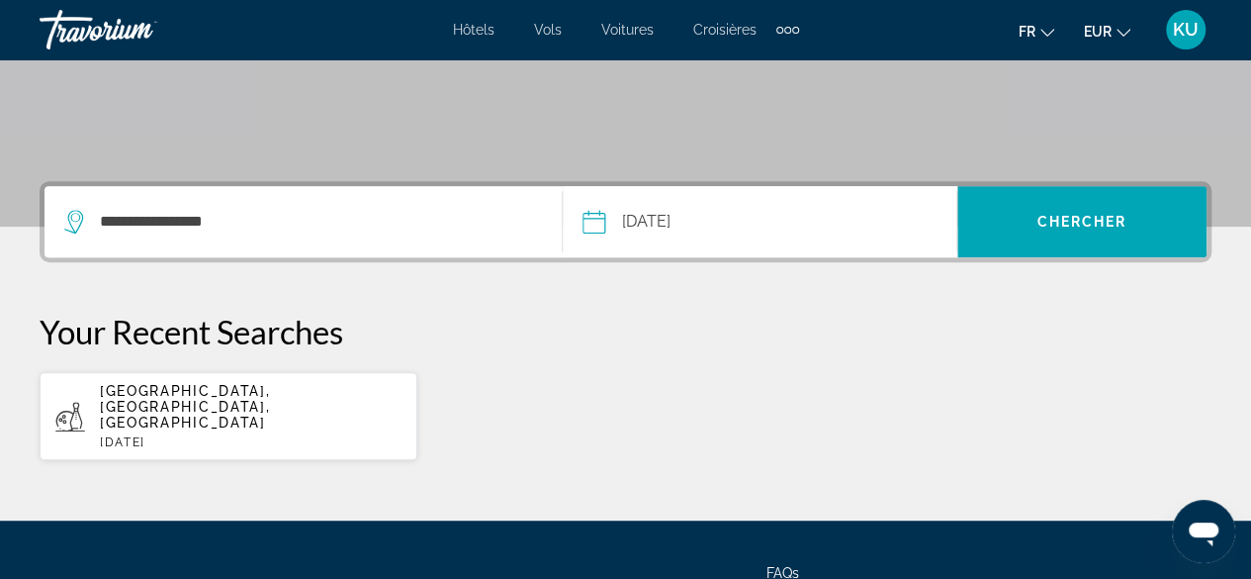
scroll to position [376, 0]
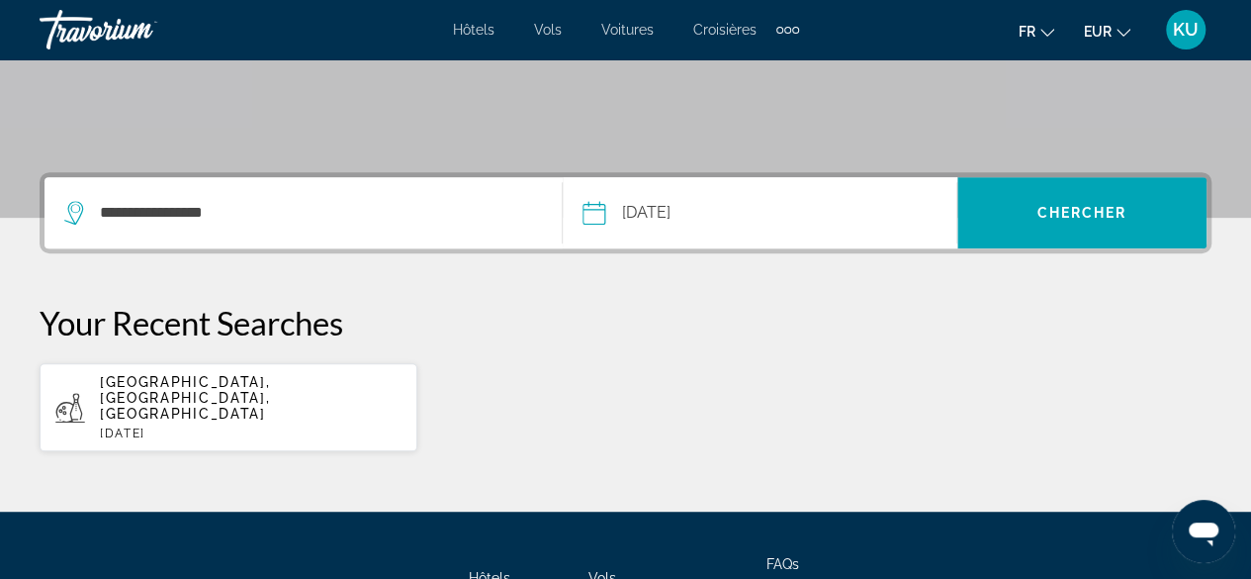
click at [589, 220] on input "**********" at bounding box center [675, 215] width 195 height 77
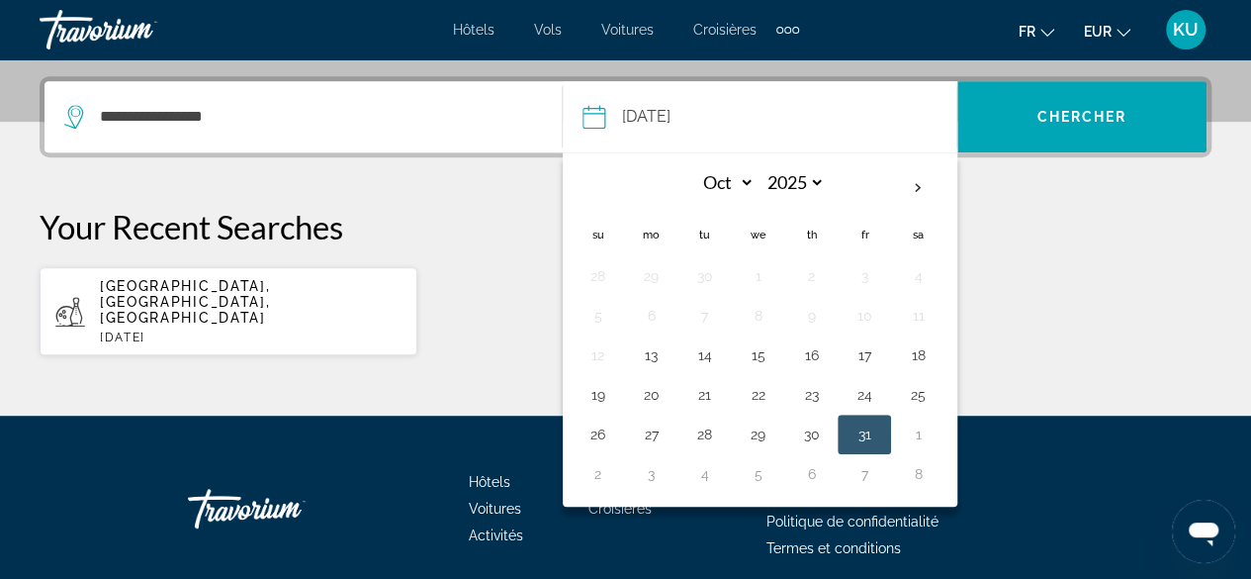
scroll to position [483, 0]
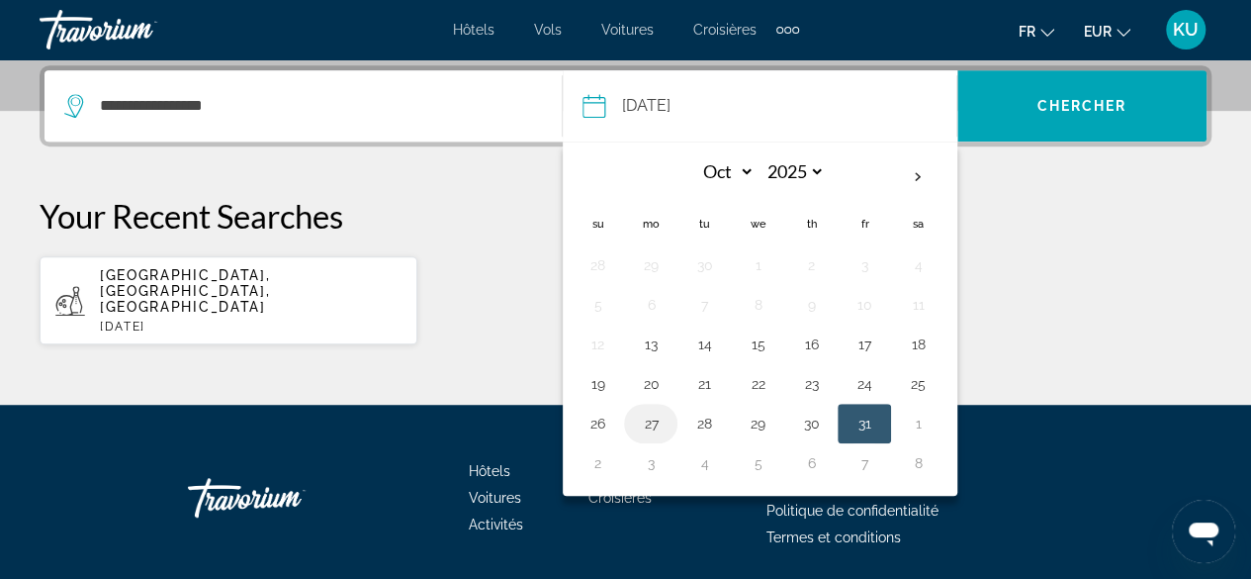
click at [653, 419] on button "27" at bounding box center [651, 423] width 32 height 28
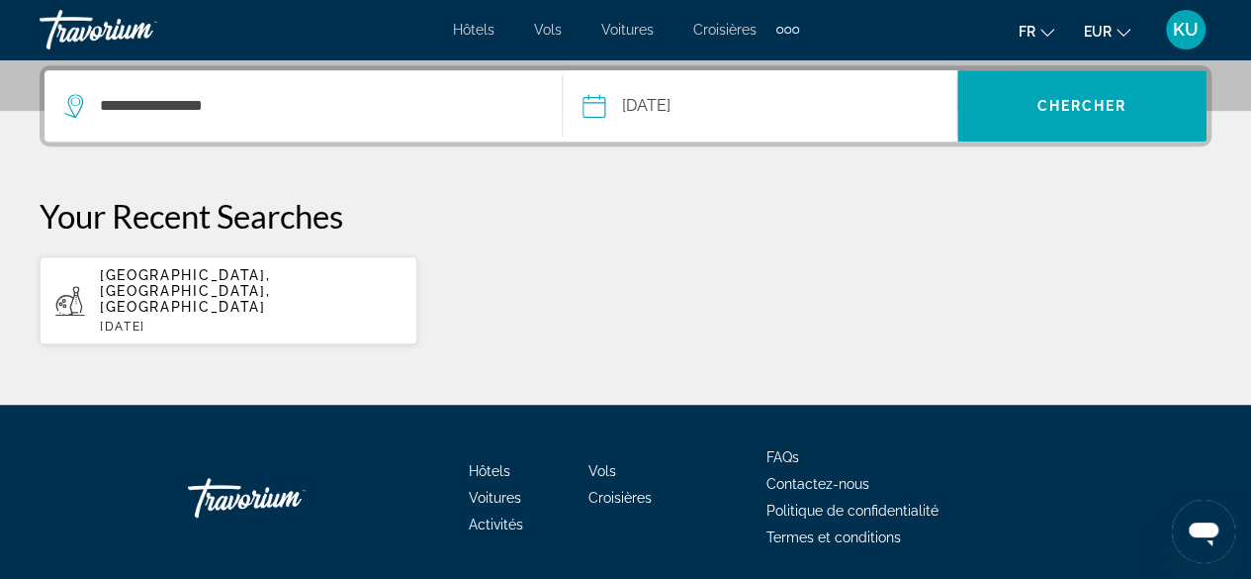
click at [645, 104] on input "**********" at bounding box center [675, 108] width 195 height 77
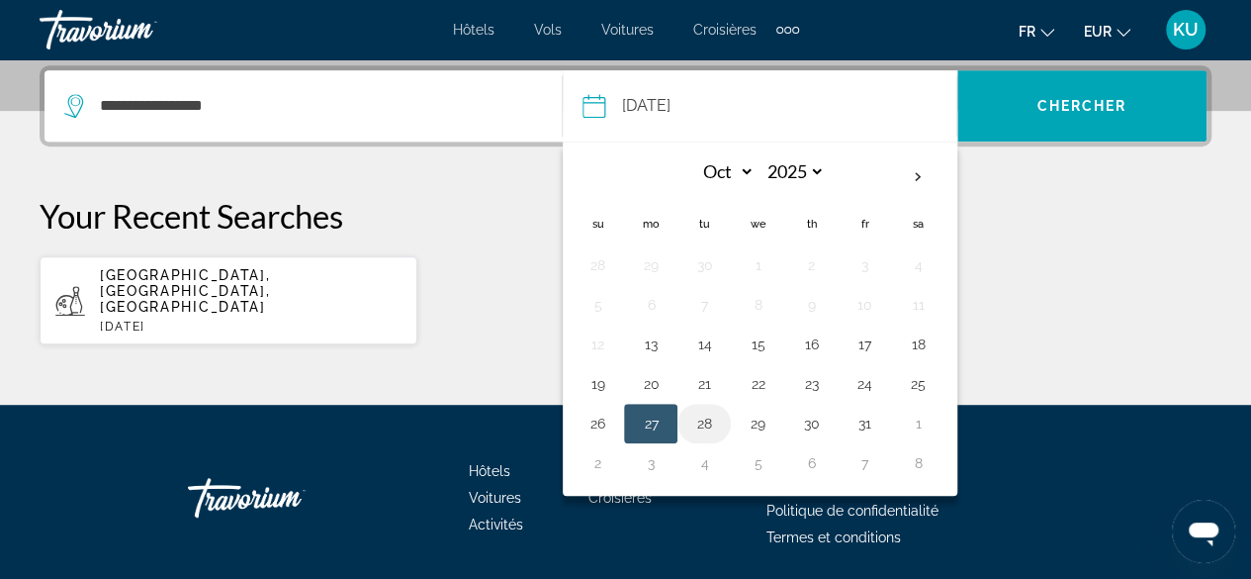
click at [704, 420] on button "28" at bounding box center [704, 423] width 32 height 28
type input "**********"
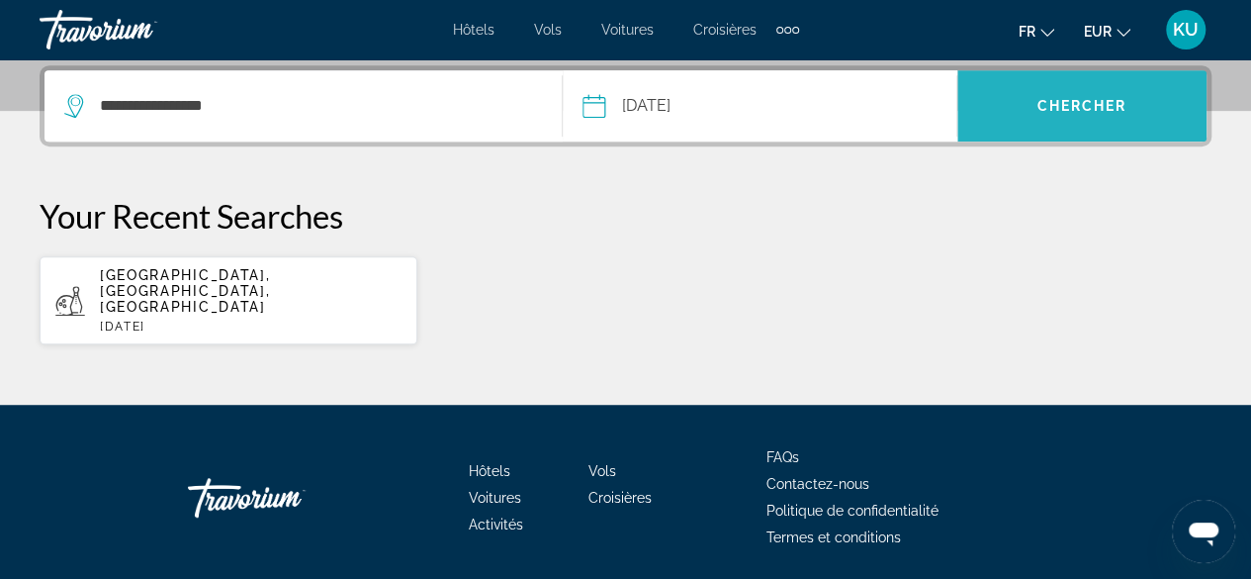
click at [1048, 116] on span "Search" at bounding box center [1081, 105] width 249 height 47
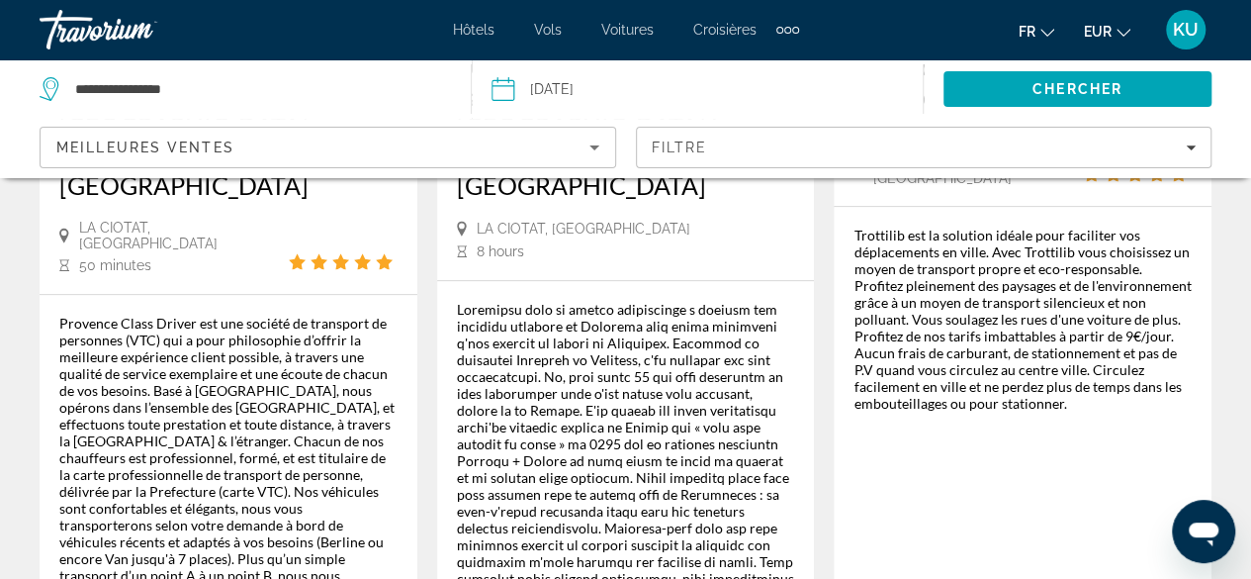
scroll to position [531, 0]
